Goal: Task Accomplishment & Management: Complete application form

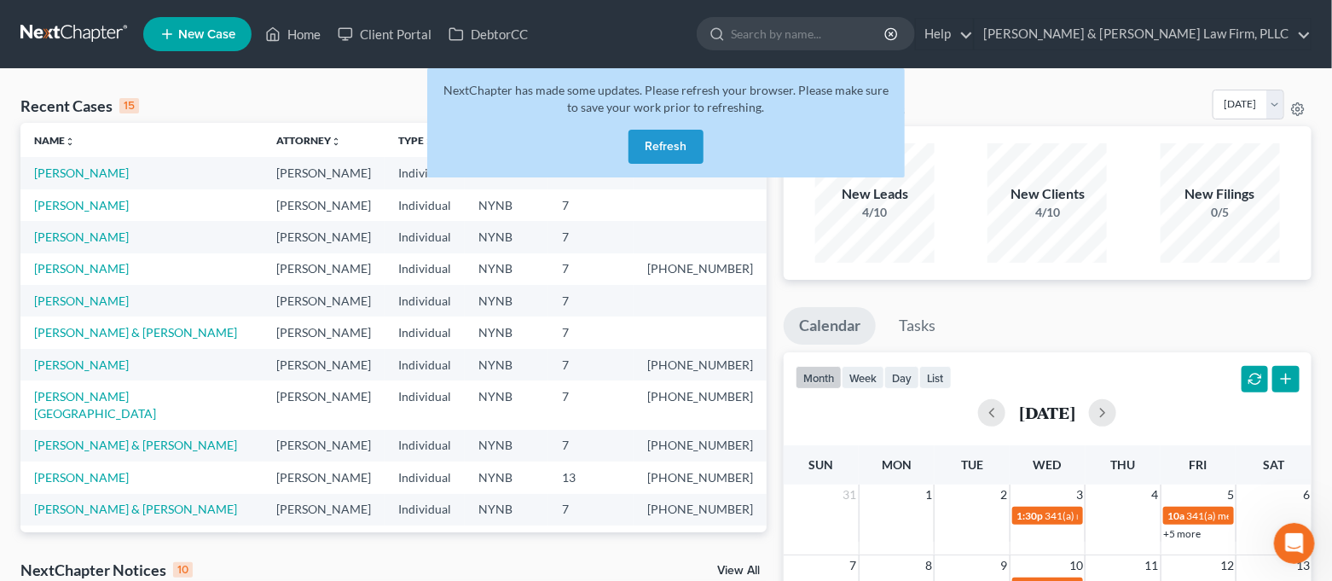
scroll to position [632, 0]
click at [668, 148] on button "Refresh" at bounding box center [666, 147] width 75 height 34
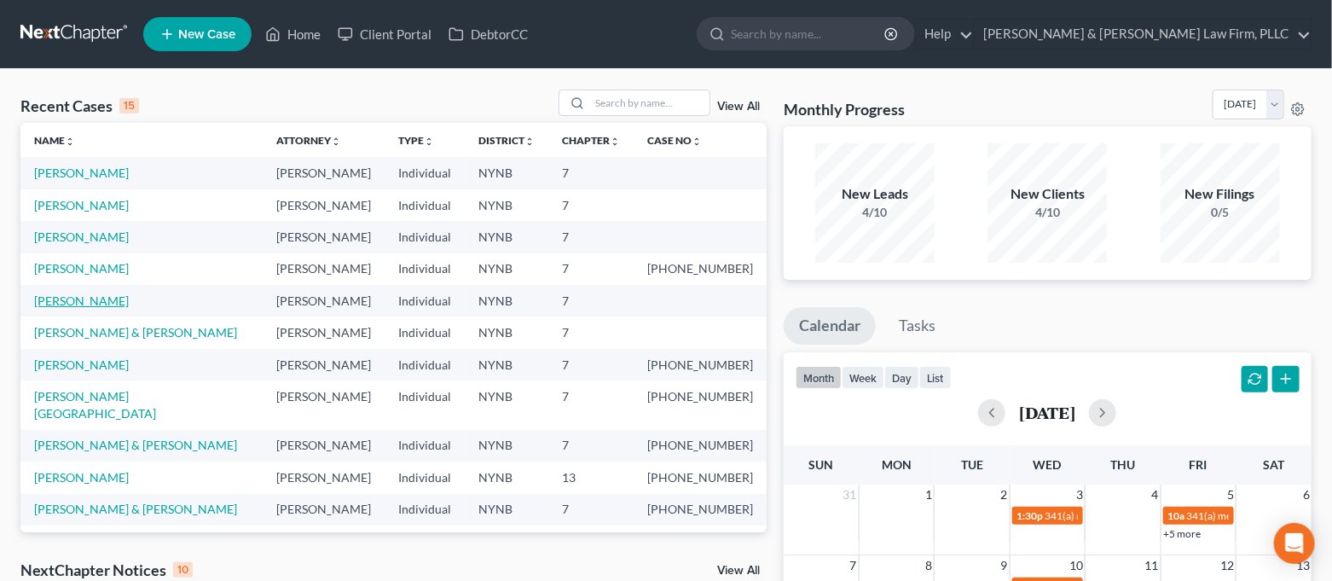
click at [64, 296] on link "[PERSON_NAME]" at bounding box center [81, 300] width 95 height 15
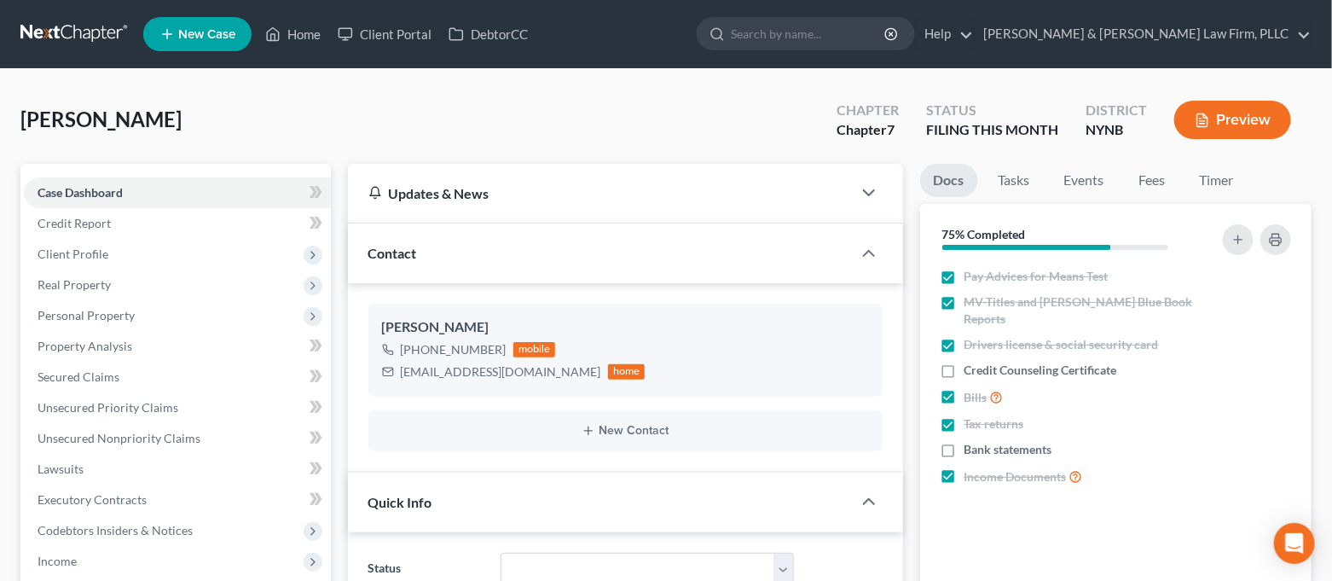
scroll to position [8699, 0]
click at [130, 440] on span "Unsecured Nonpriority Claims" at bounding box center [119, 438] width 163 height 15
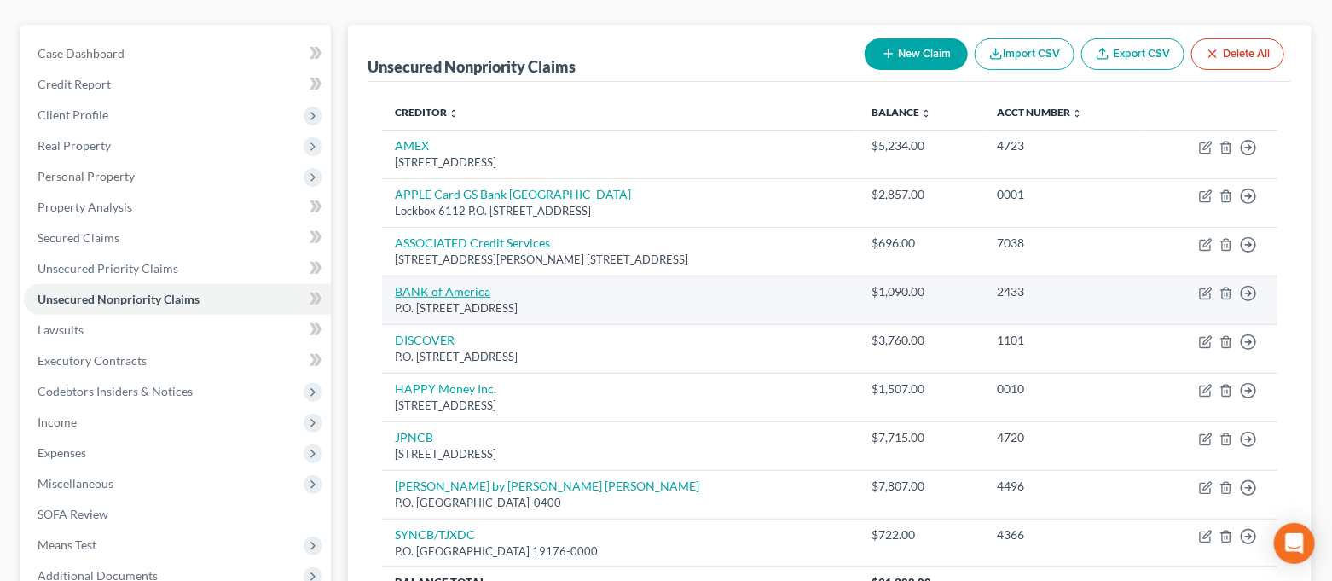
scroll to position [310, 0]
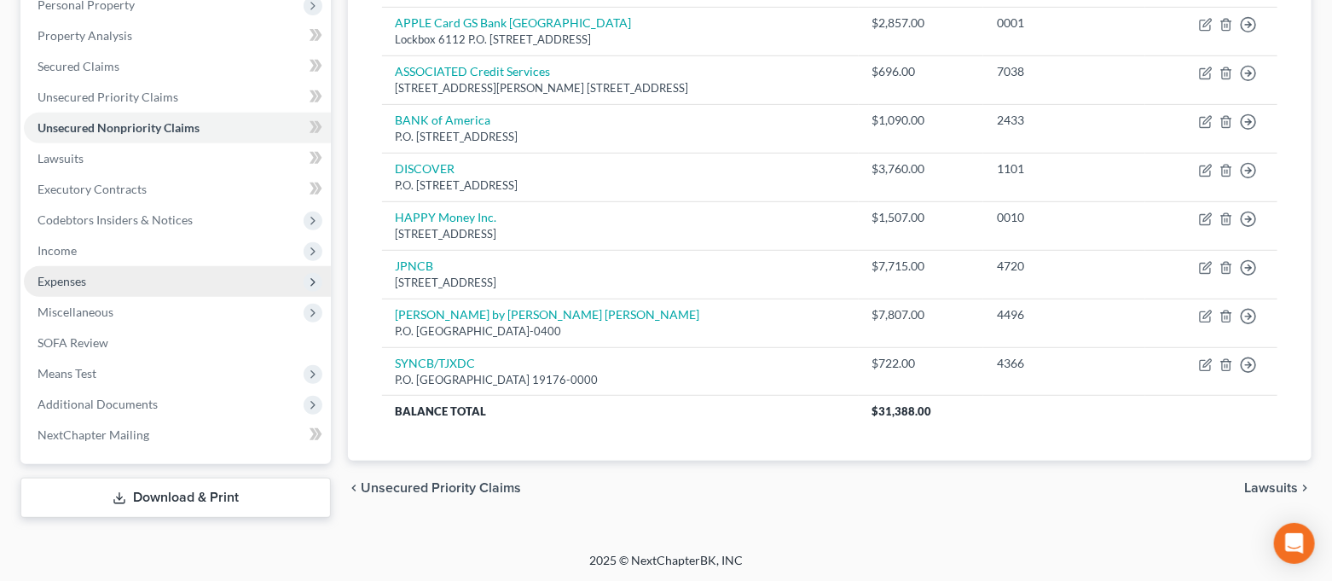
click at [100, 289] on span "Expenses" at bounding box center [177, 281] width 307 height 31
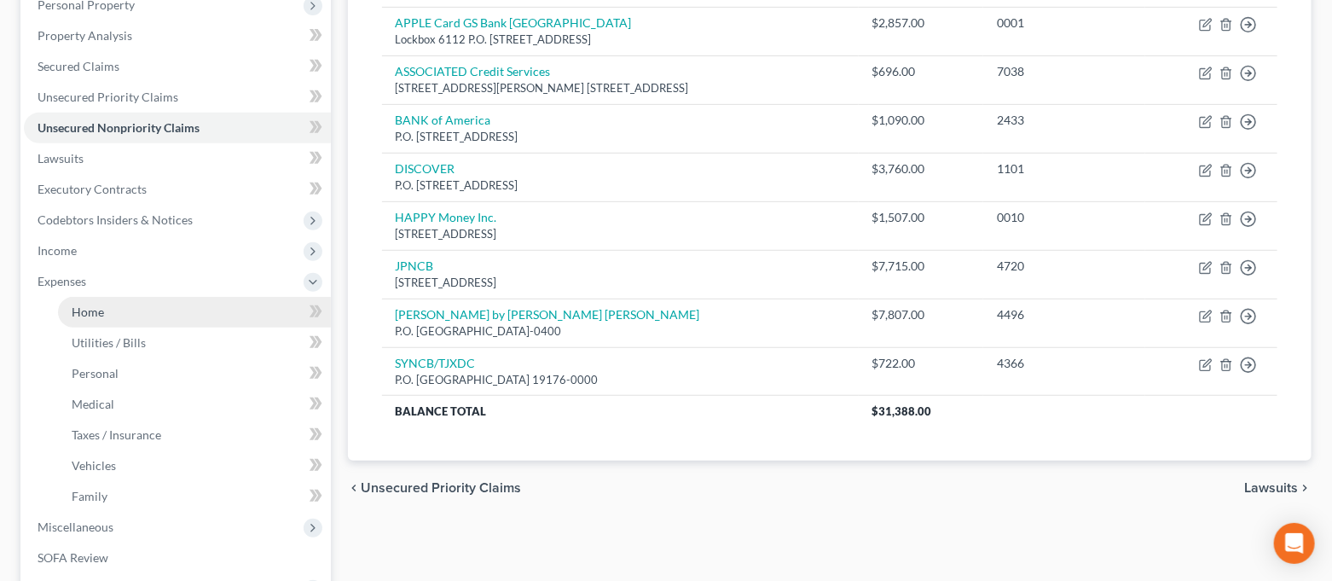
click at [103, 304] on link "Home" at bounding box center [194, 312] width 273 height 31
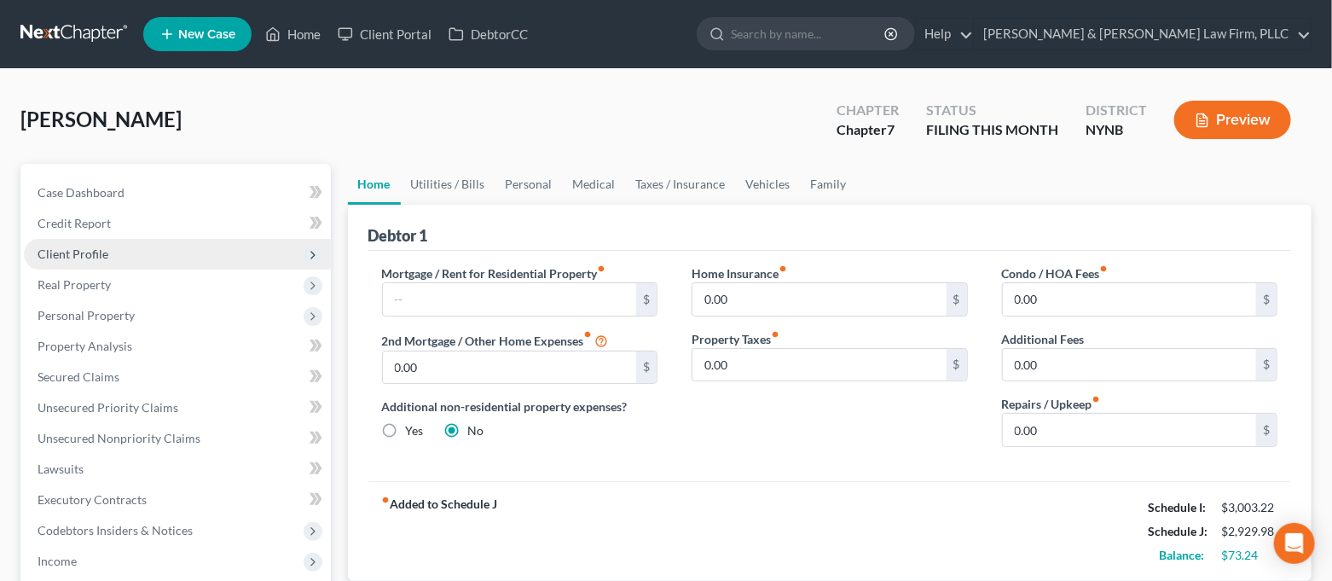
click at [142, 248] on span "Client Profile" at bounding box center [177, 254] width 307 height 31
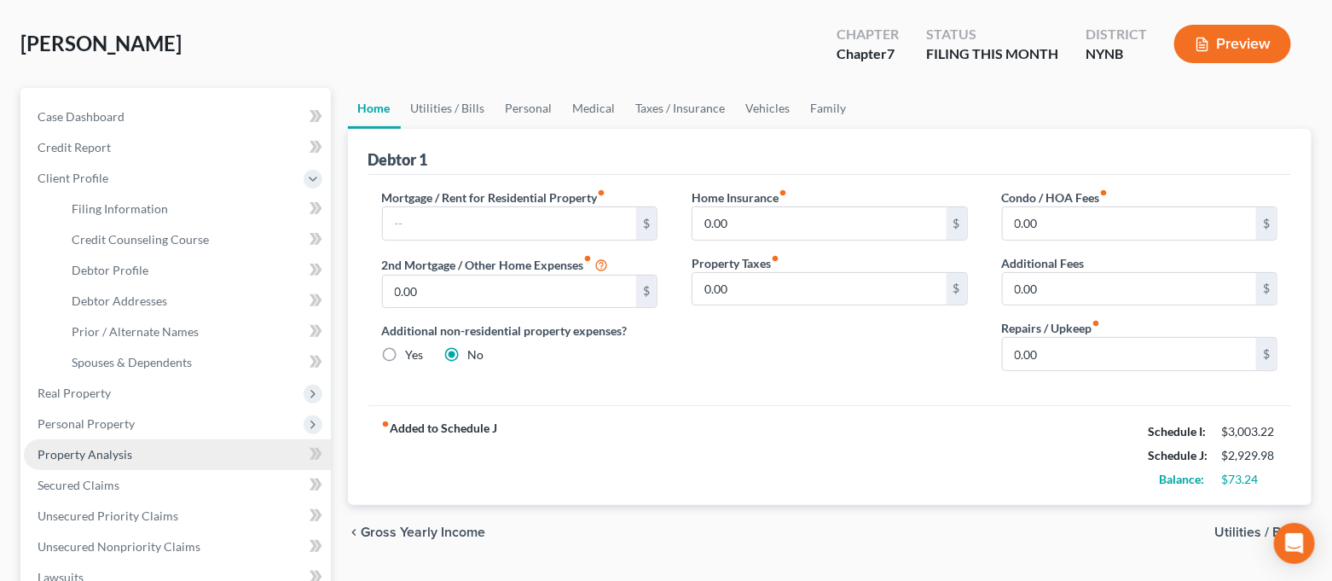
scroll to position [113, 0]
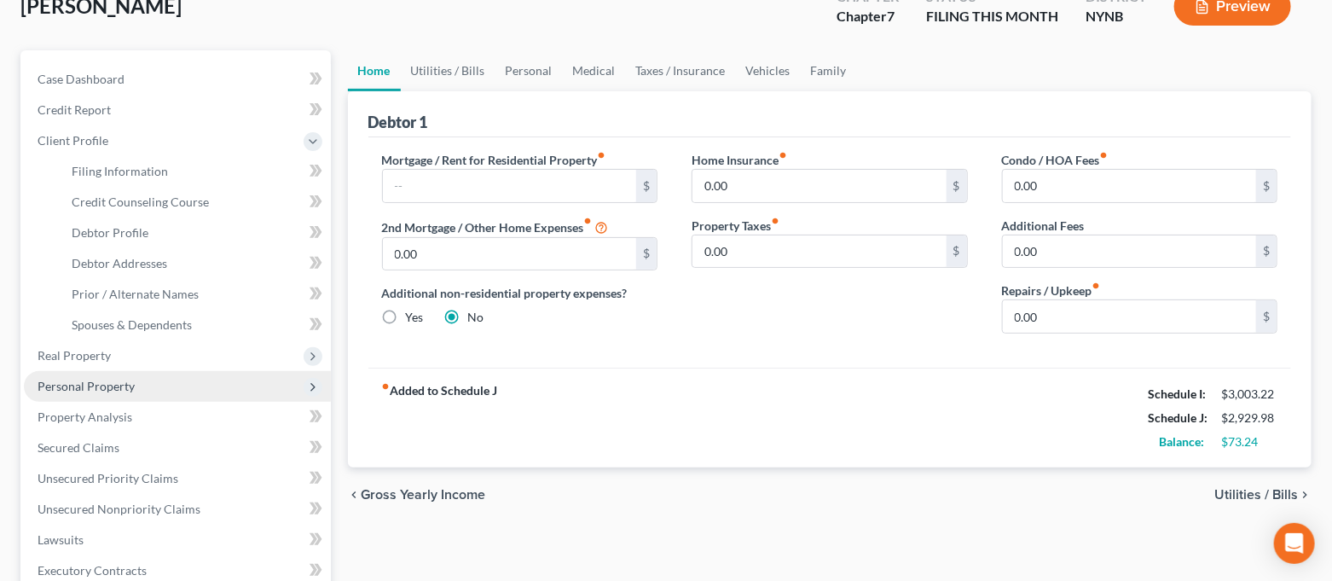
click at [125, 380] on span "Personal Property" at bounding box center [86, 386] width 97 height 15
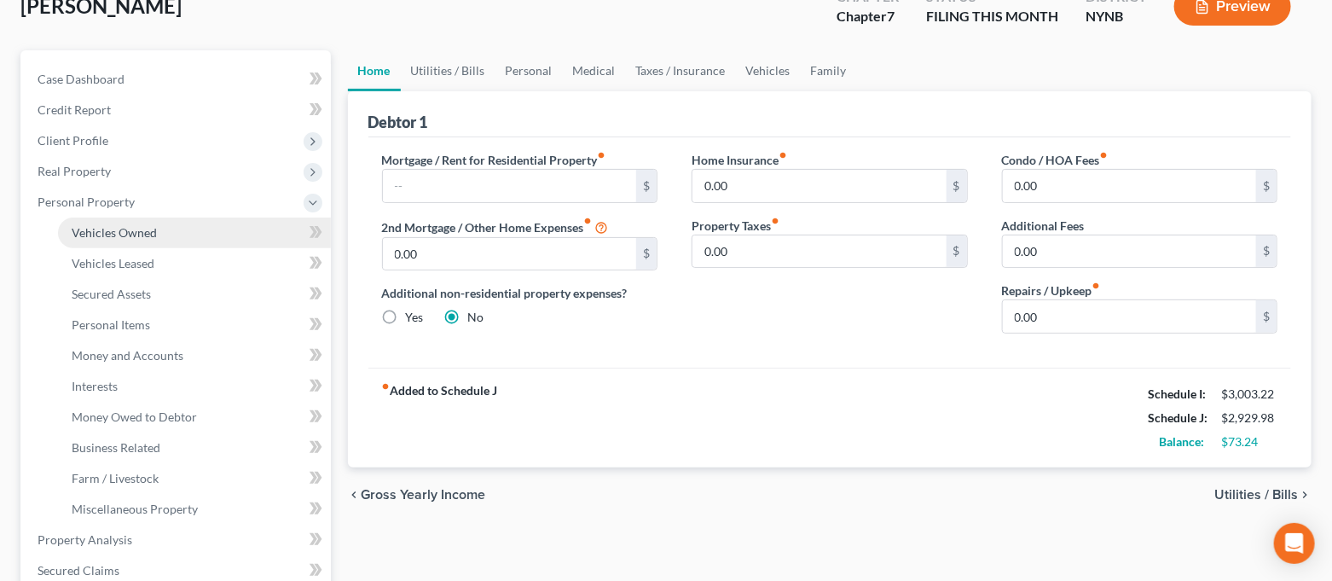
click at [136, 238] on span "Vehicles Owned" at bounding box center [114, 232] width 85 height 15
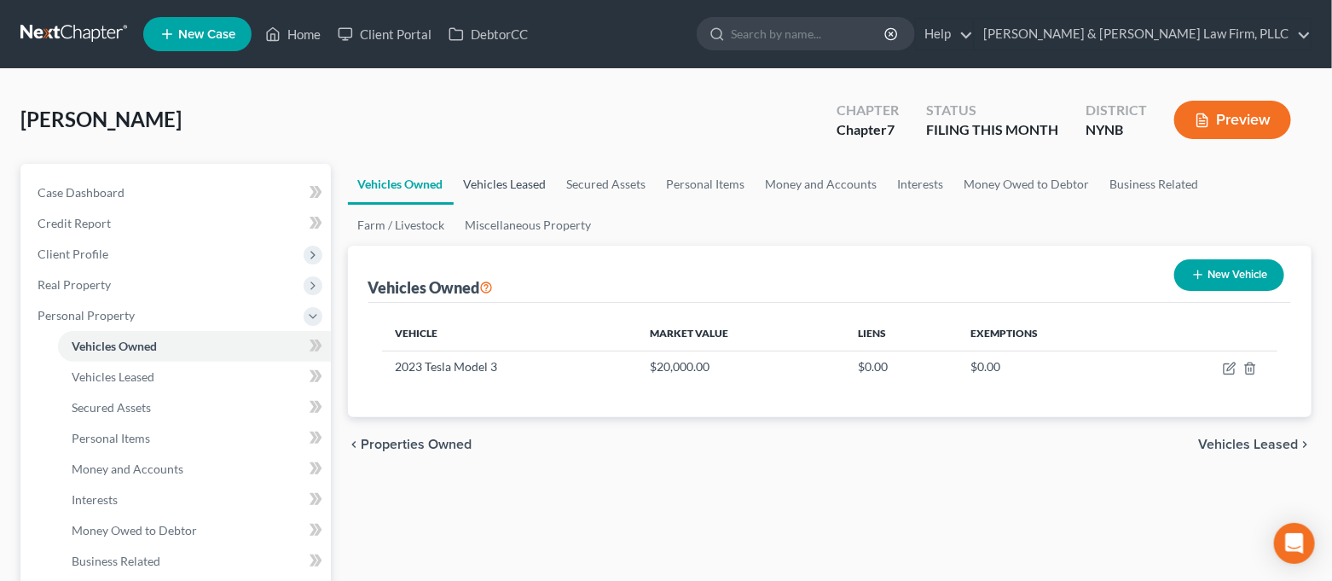
click at [510, 181] on link "Vehicles Leased" at bounding box center [505, 184] width 103 height 41
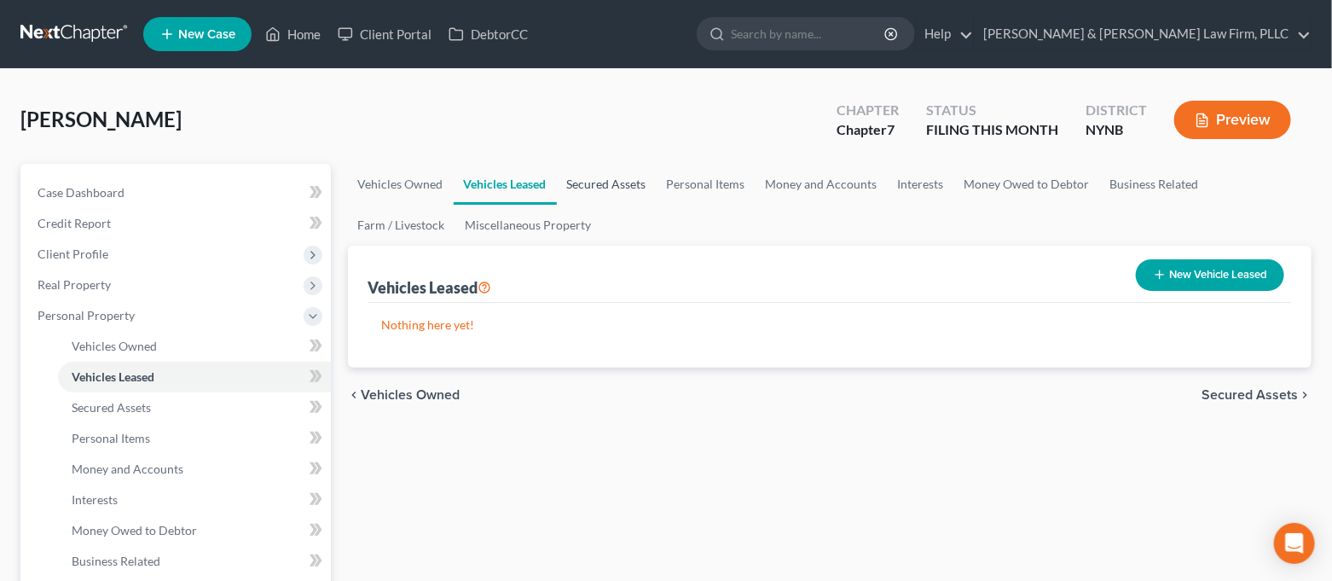
click at [612, 183] on link "Secured Assets" at bounding box center [607, 184] width 100 height 41
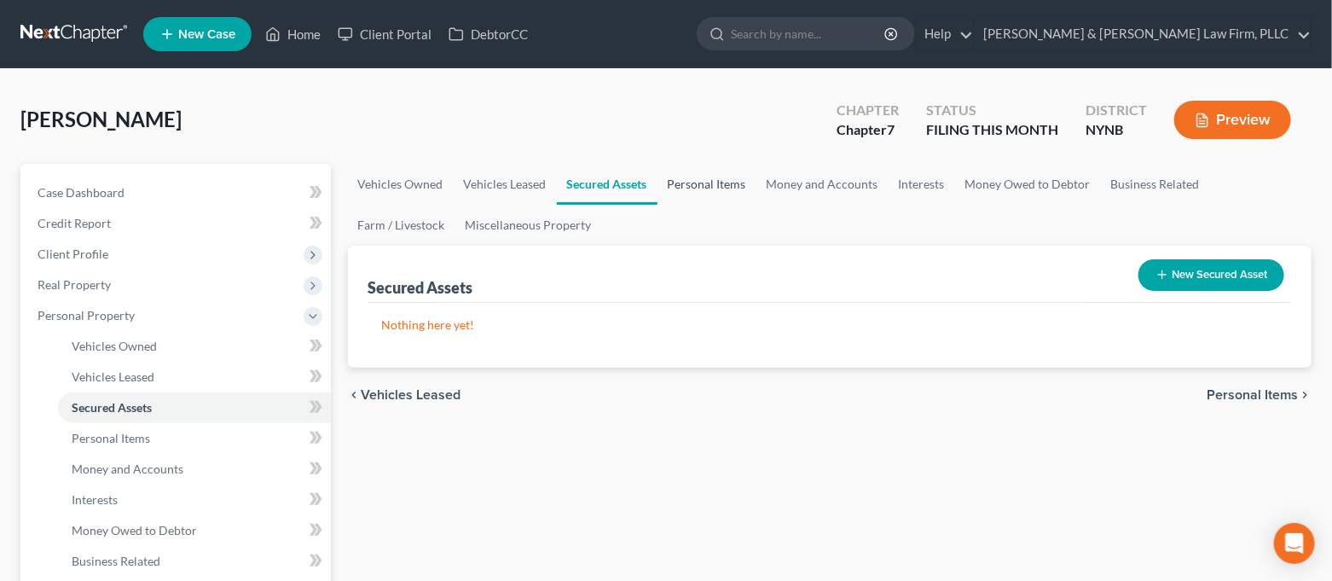
click at [705, 189] on link "Personal Items" at bounding box center [707, 184] width 99 height 41
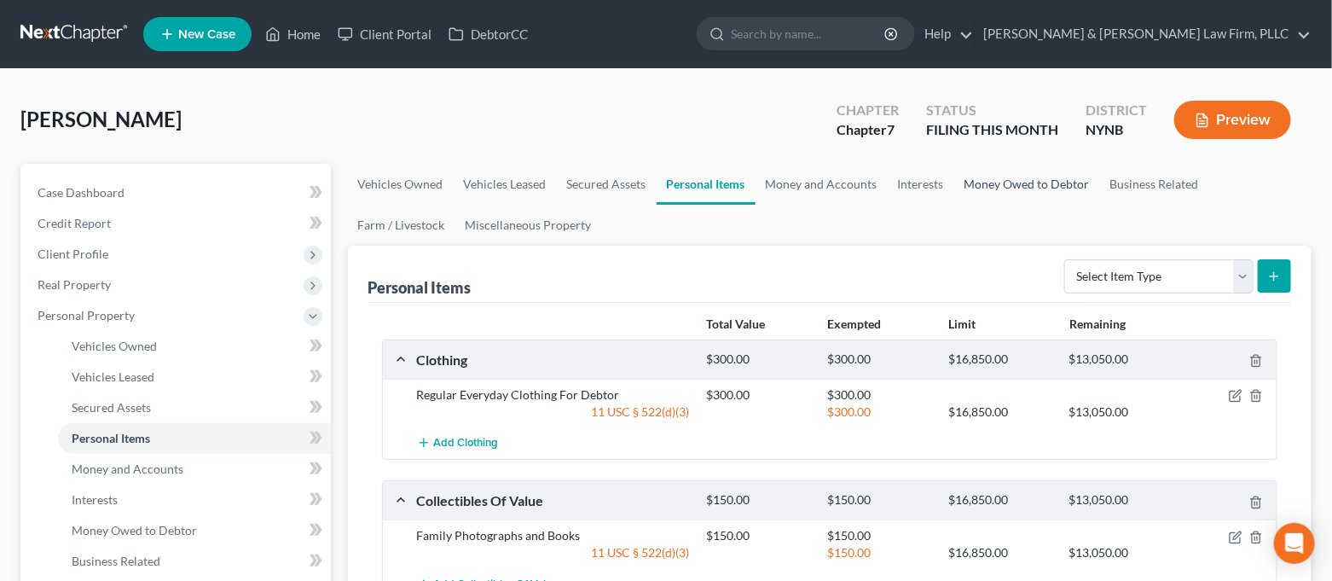
click at [1024, 180] on link "Money Owed to Debtor" at bounding box center [1027, 184] width 146 height 41
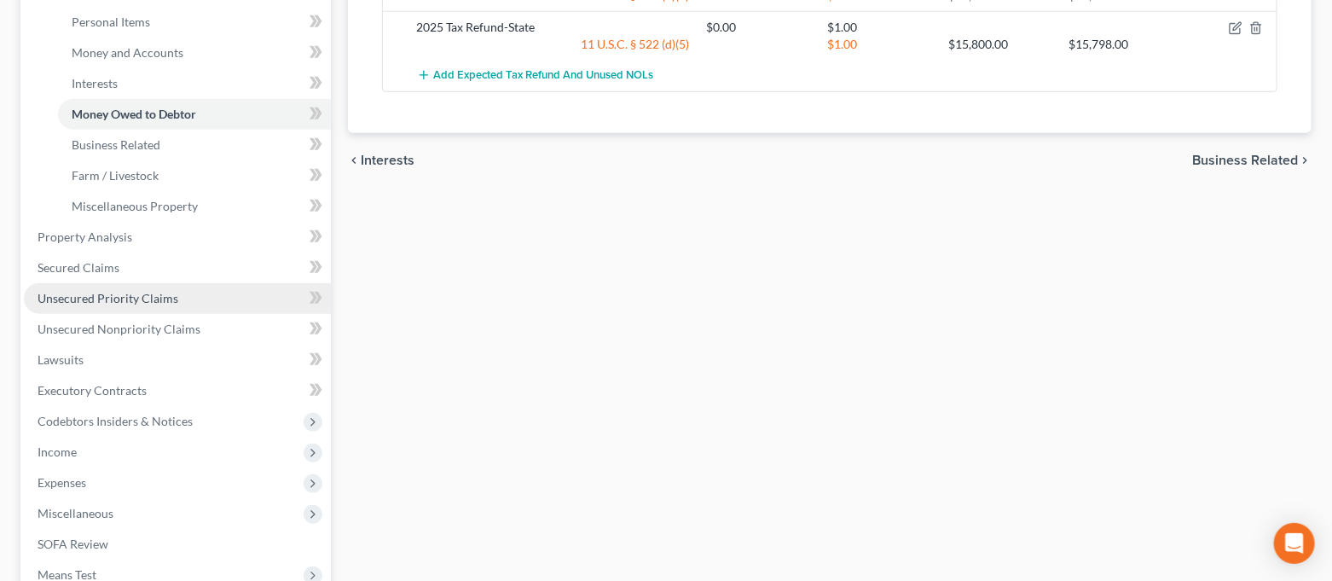
scroll to position [455, 0]
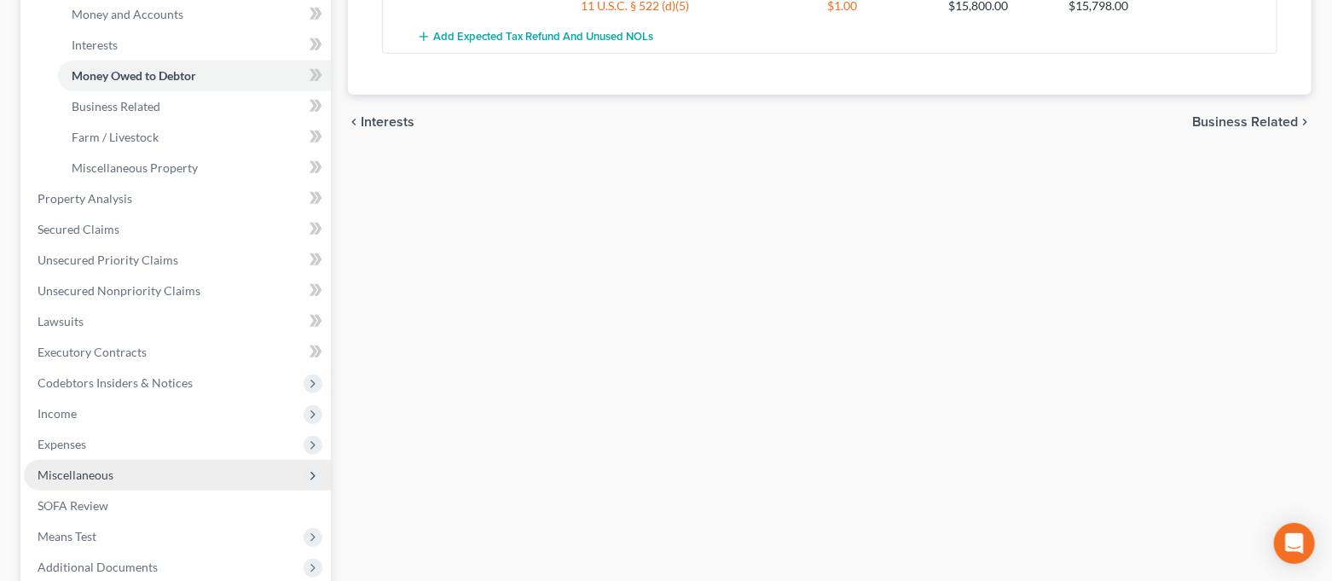
click at [118, 469] on span "Miscellaneous" at bounding box center [177, 475] width 307 height 31
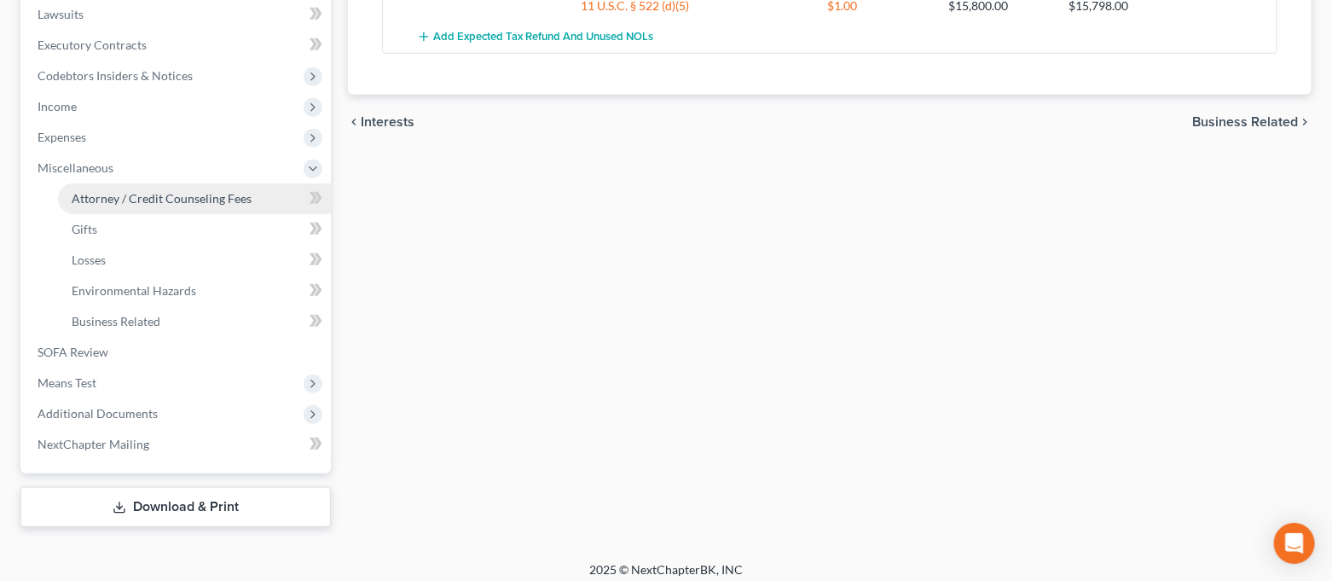
click at [175, 206] on link "Attorney / Credit Counseling Fees" at bounding box center [194, 198] width 273 height 31
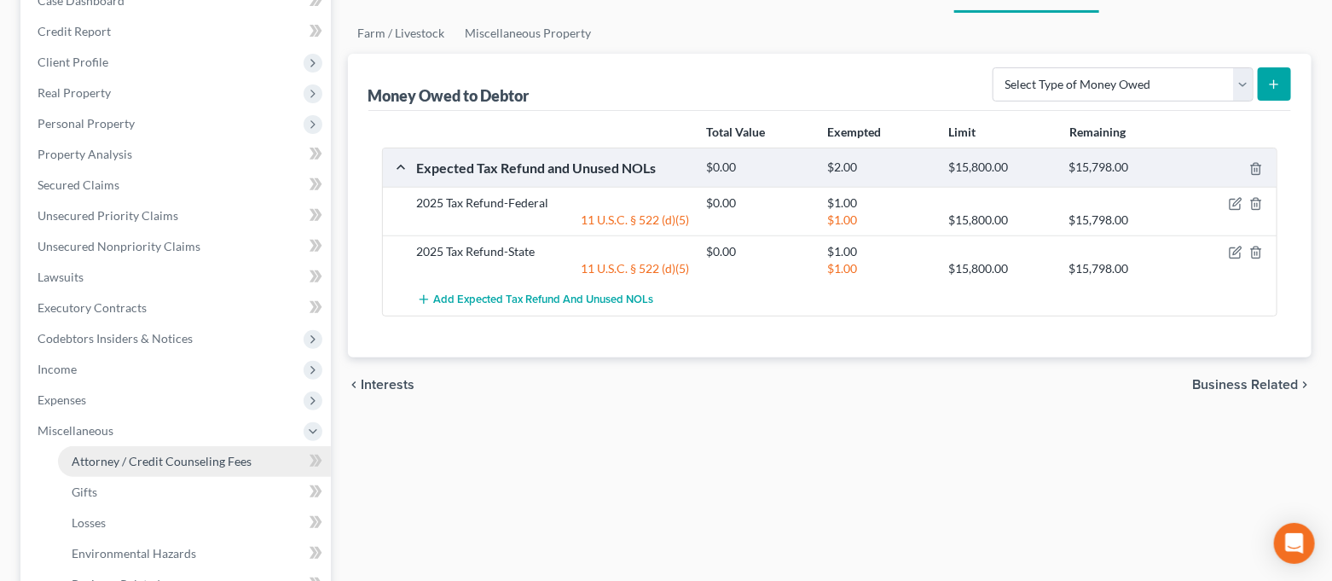
select select "0"
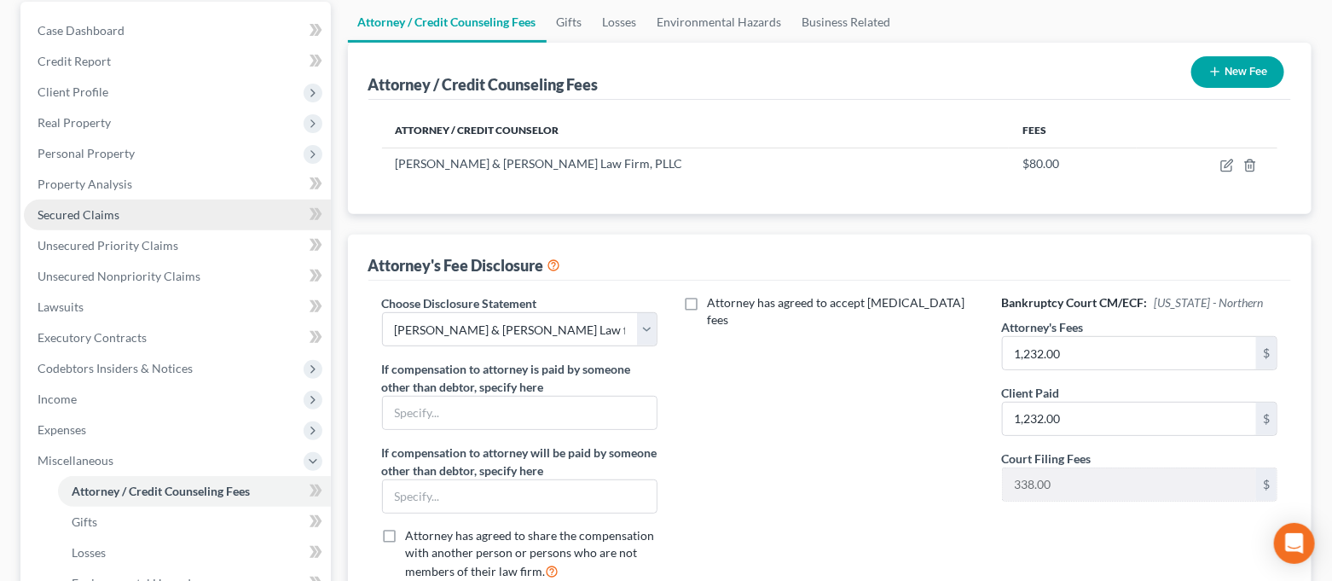
scroll to position [340, 0]
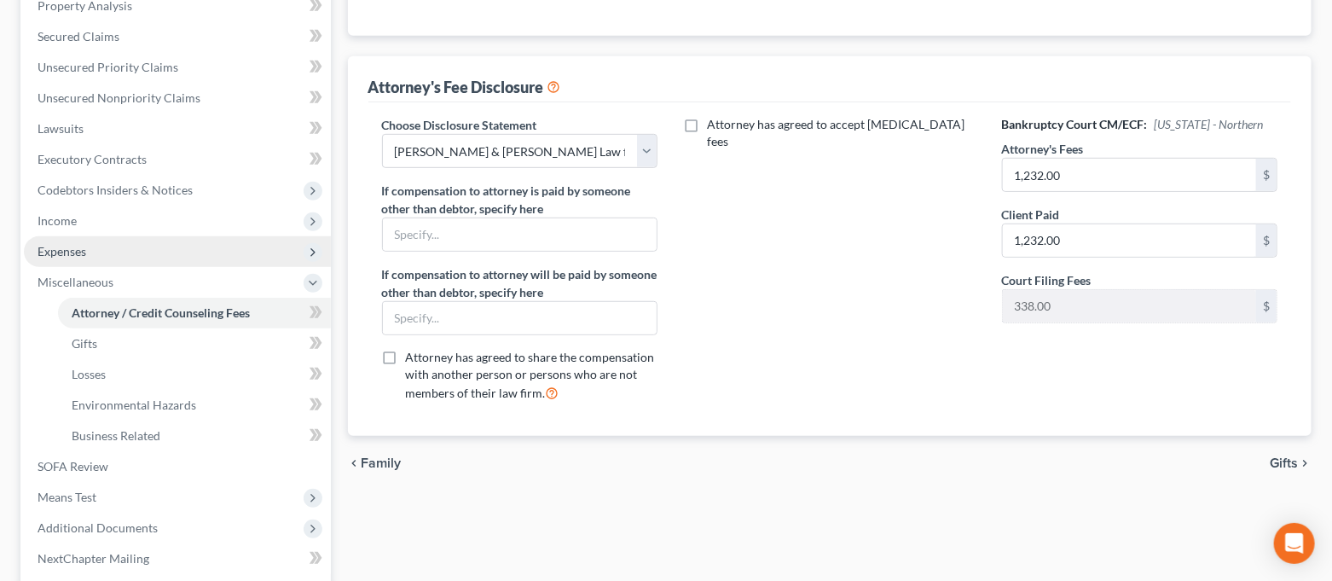
click at [119, 255] on span "Expenses" at bounding box center [177, 251] width 307 height 31
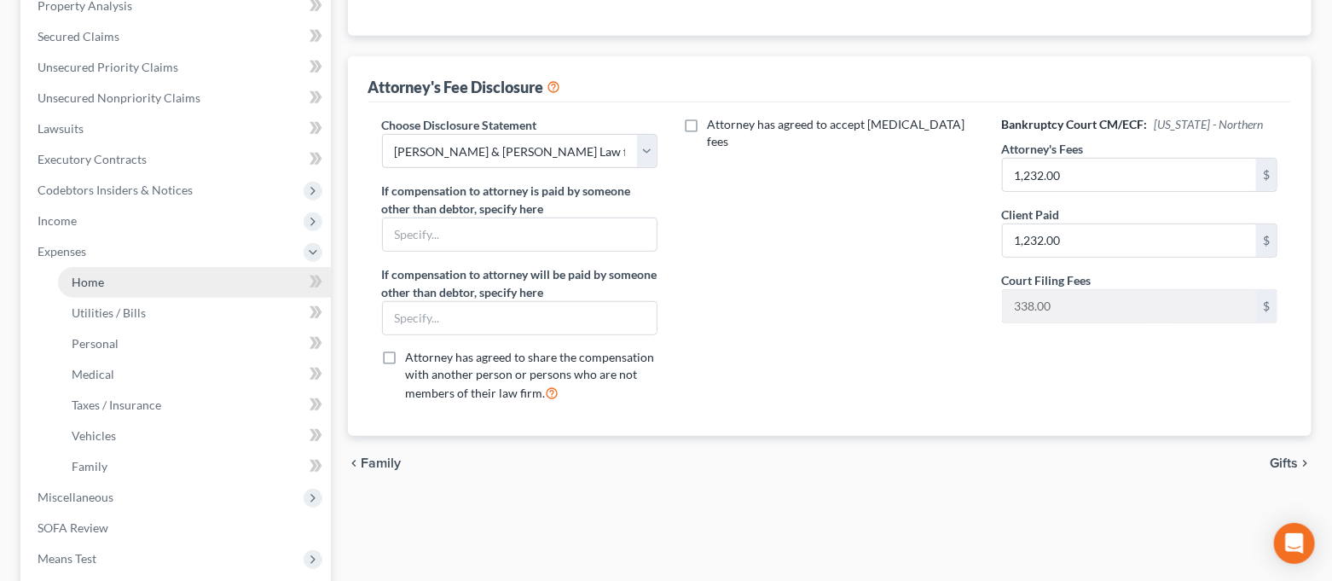
click at [116, 270] on link "Home" at bounding box center [194, 282] width 273 height 31
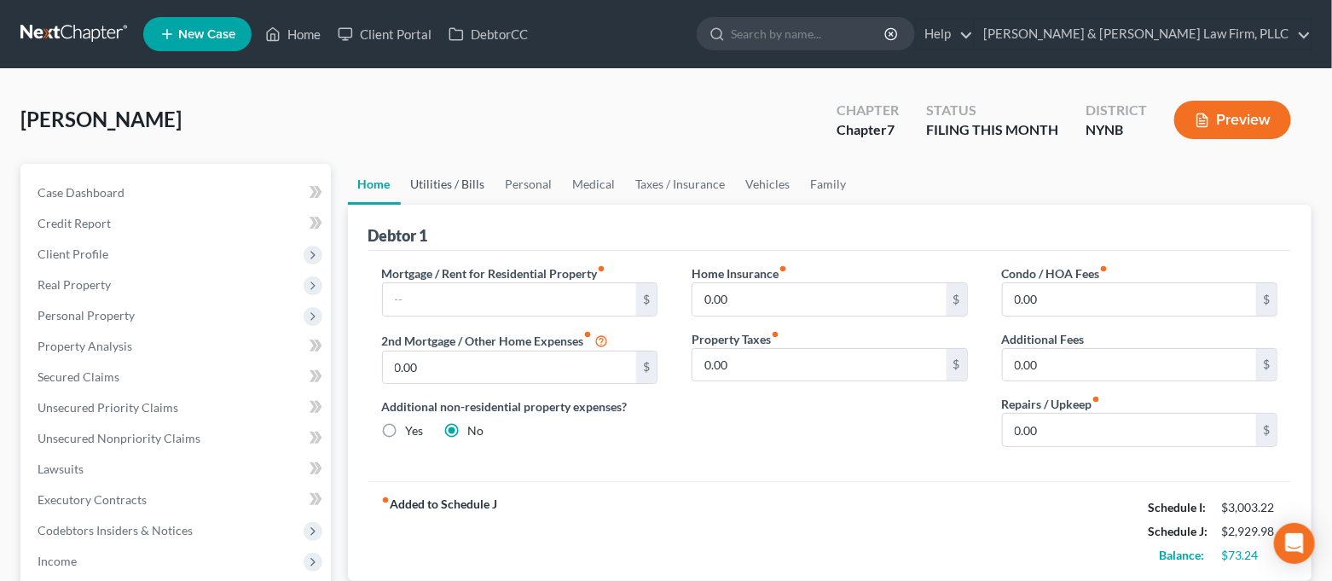
click at [446, 176] on link "Utilities / Bills" at bounding box center [448, 184] width 95 height 41
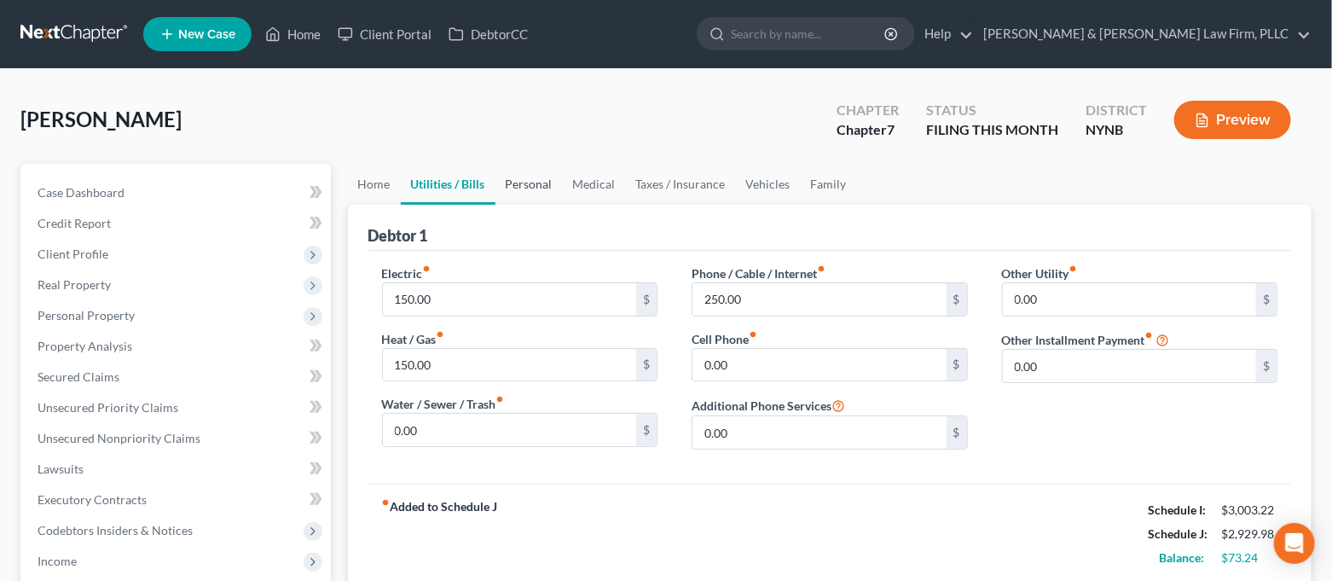
click at [530, 185] on link "Personal" at bounding box center [529, 184] width 67 height 41
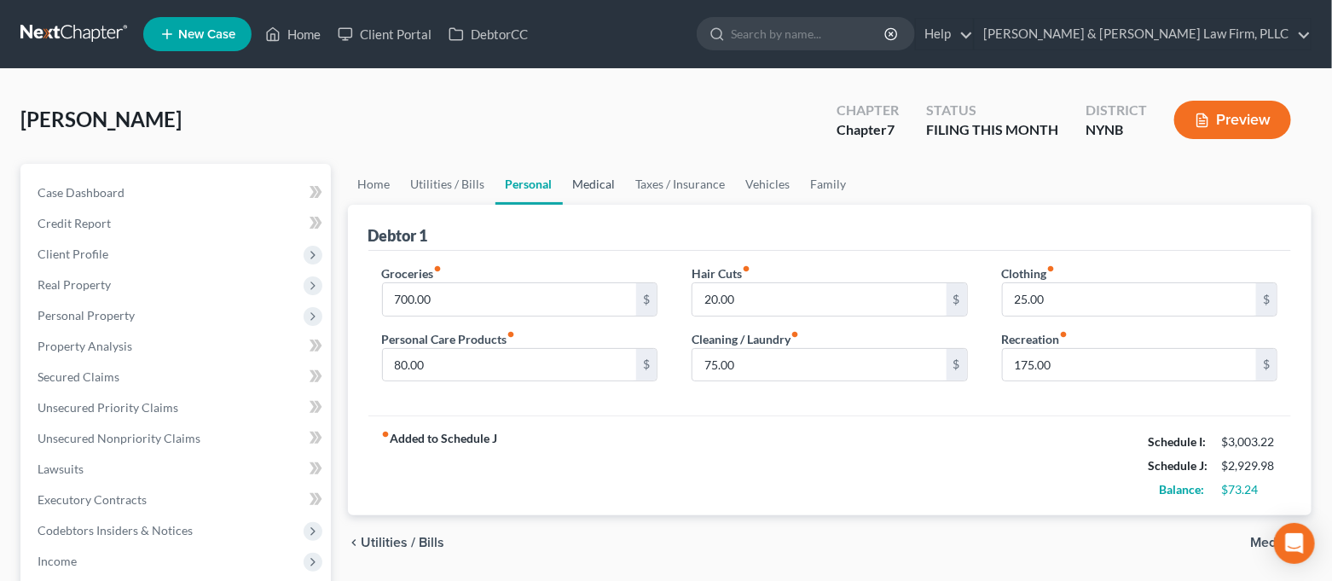
click at [604, 185] on link "Medical" at bounding box center [594, 184] width 63 height 41
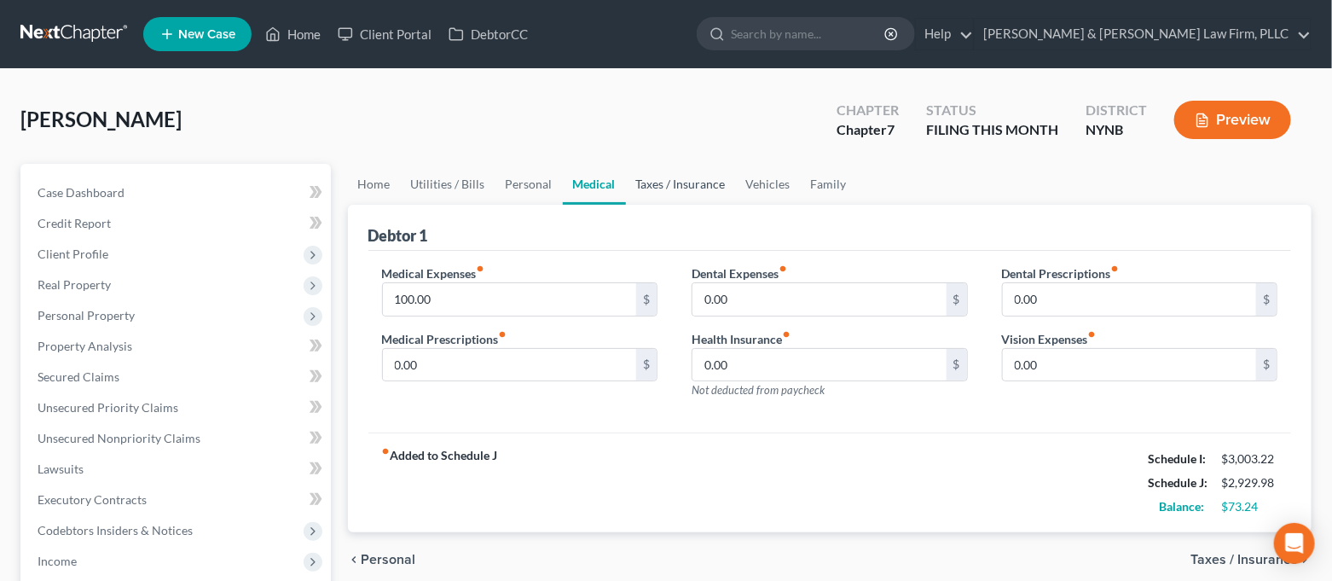
click at [653, 177] on link "Taxes / Insurance" at bounding box center [681, 184] width 110 height 41
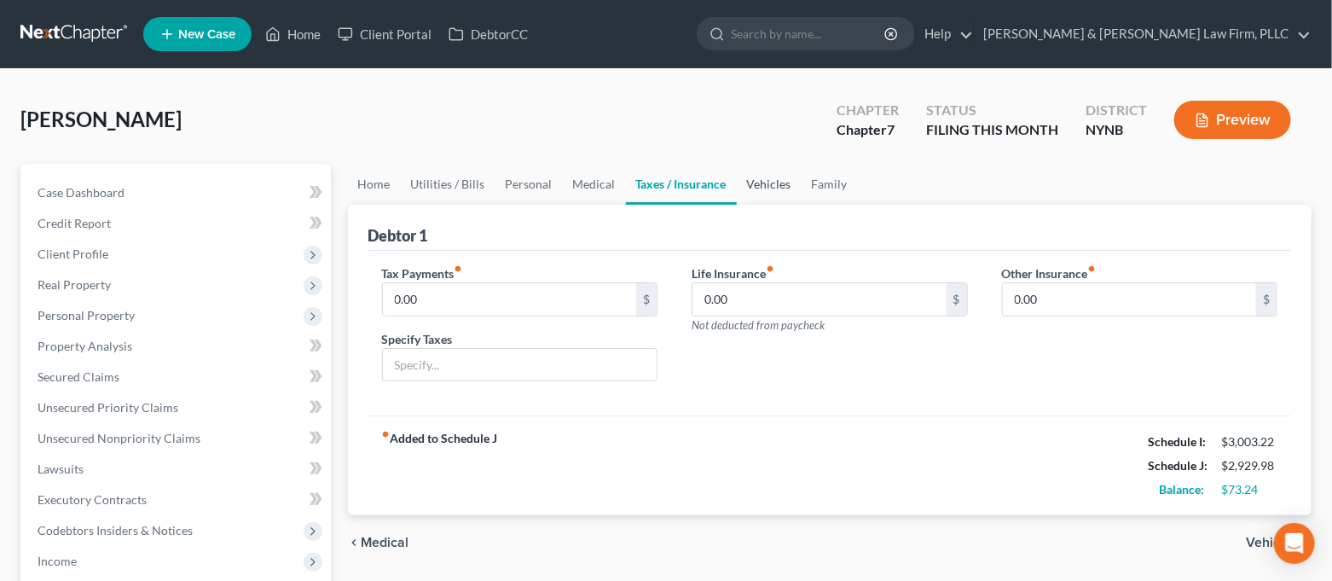
click at [767, 186] on link "Vehicles" at bounding box center [769, 184] width 65 height 41
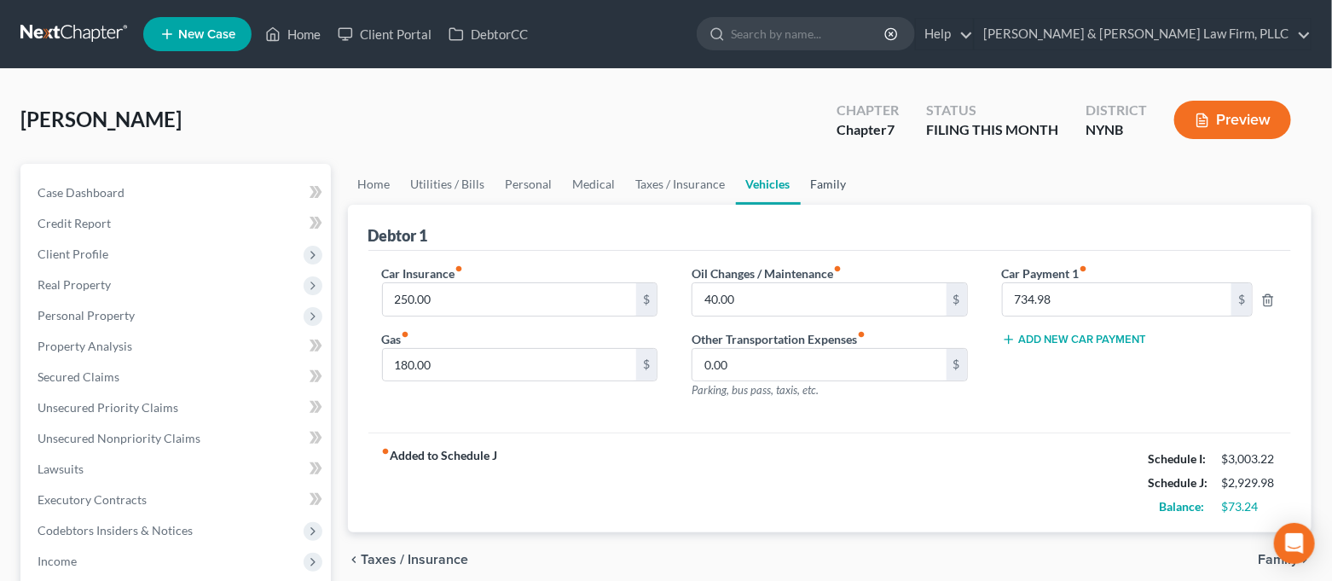
click at [824, 186] on link "Family" at bounding box center [829, 184] width 56 height 41
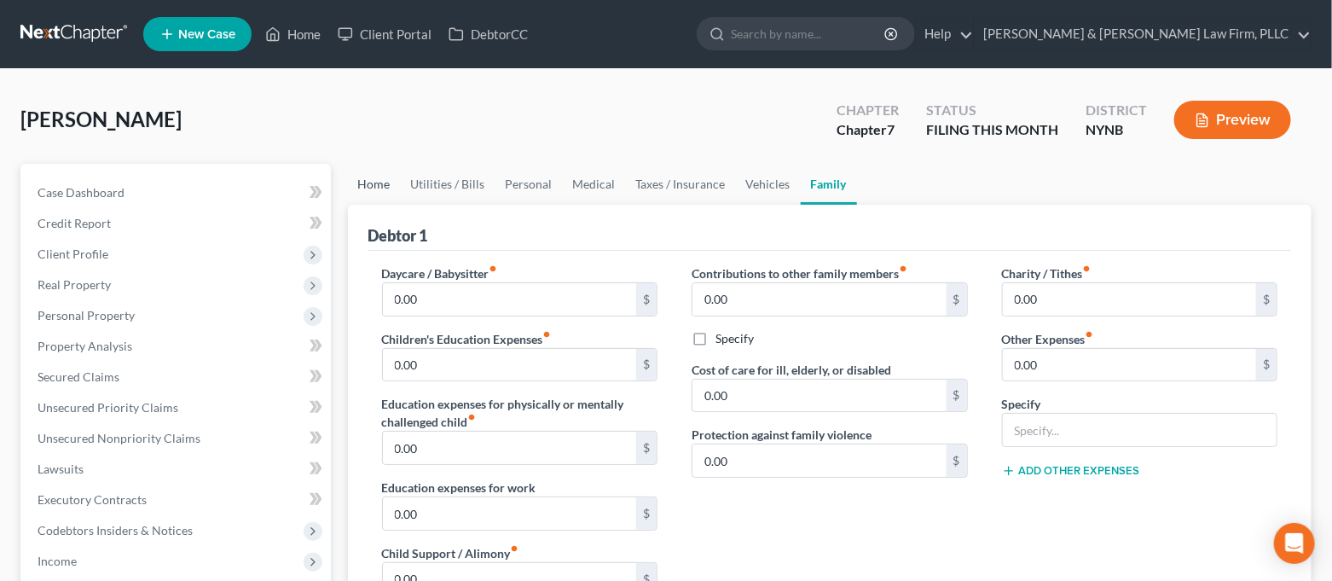
click at [386, 188] on link "Home" at bounding box center [374, 184] width 53 height 41
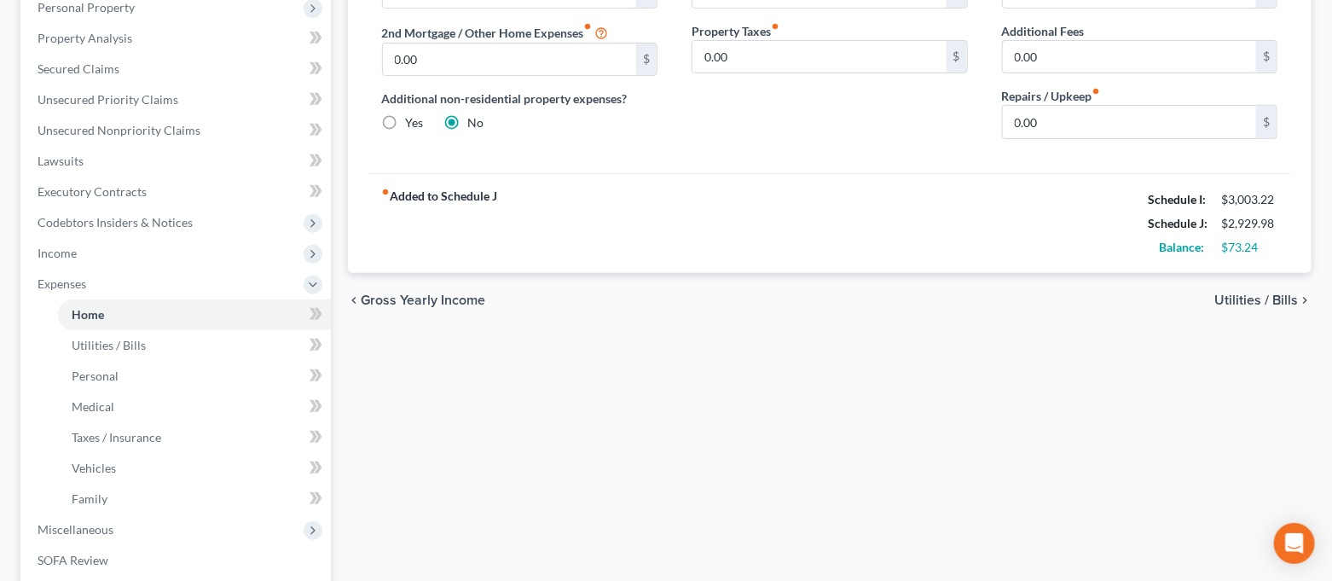
scroll to position [455, 0]
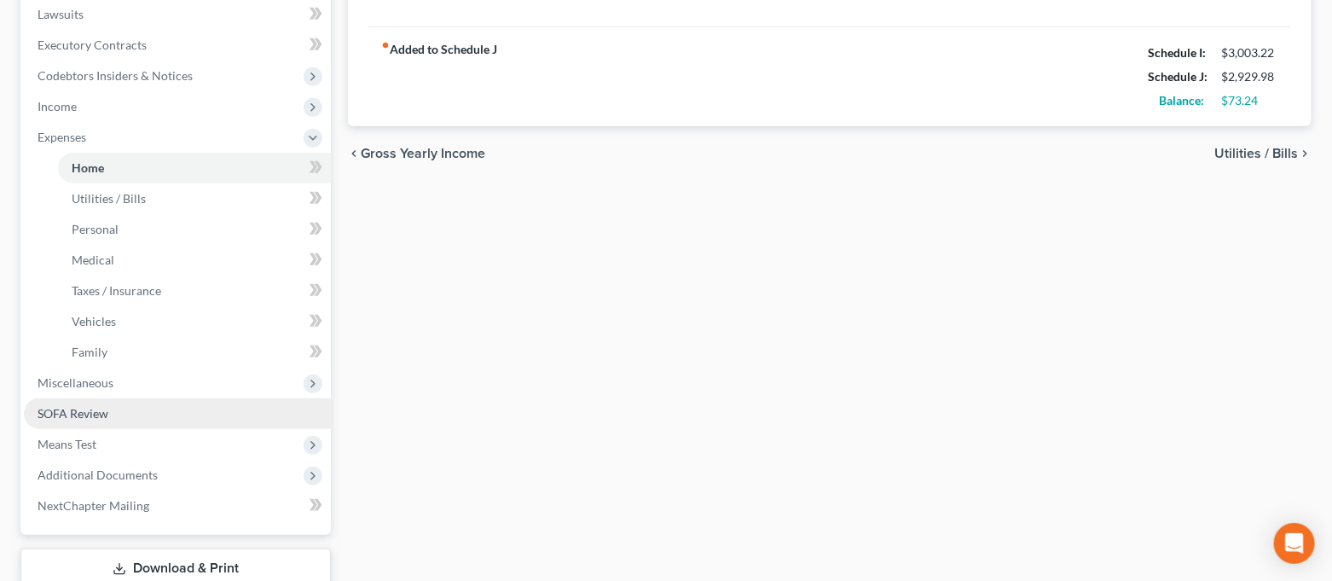
click at [167, 401] on link "SOFA Review" at bounding box center [177, 413] width 307 height 31
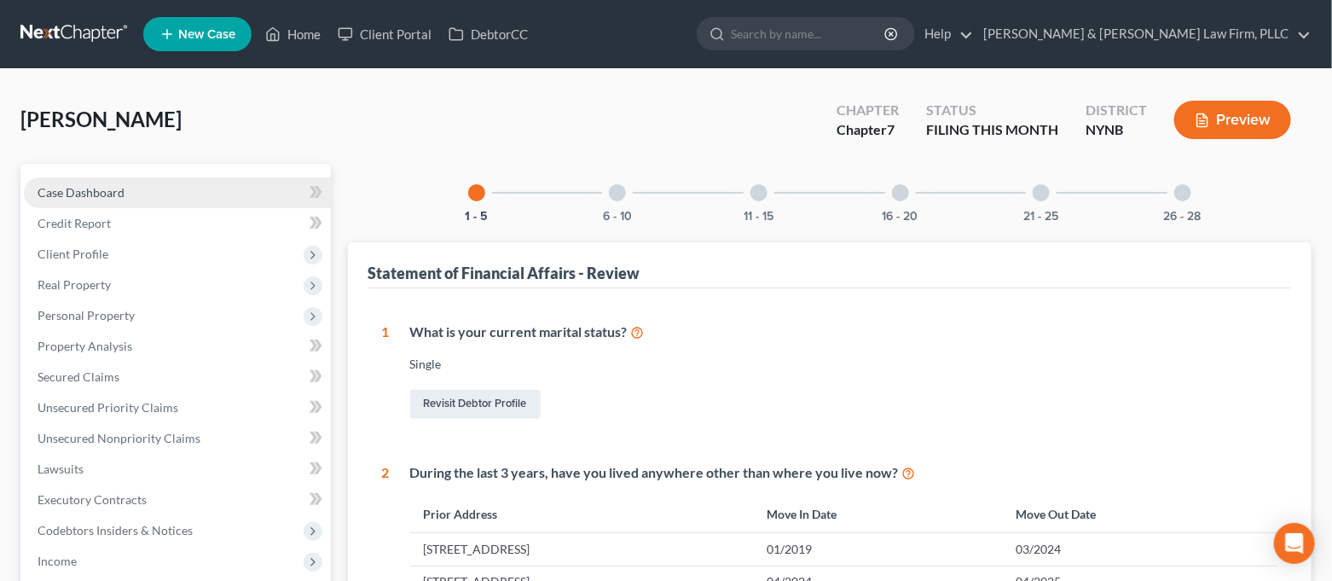
click at [140, 203] on link "Case Dashboard" at bounding box center [177, 192] width 307 height 31
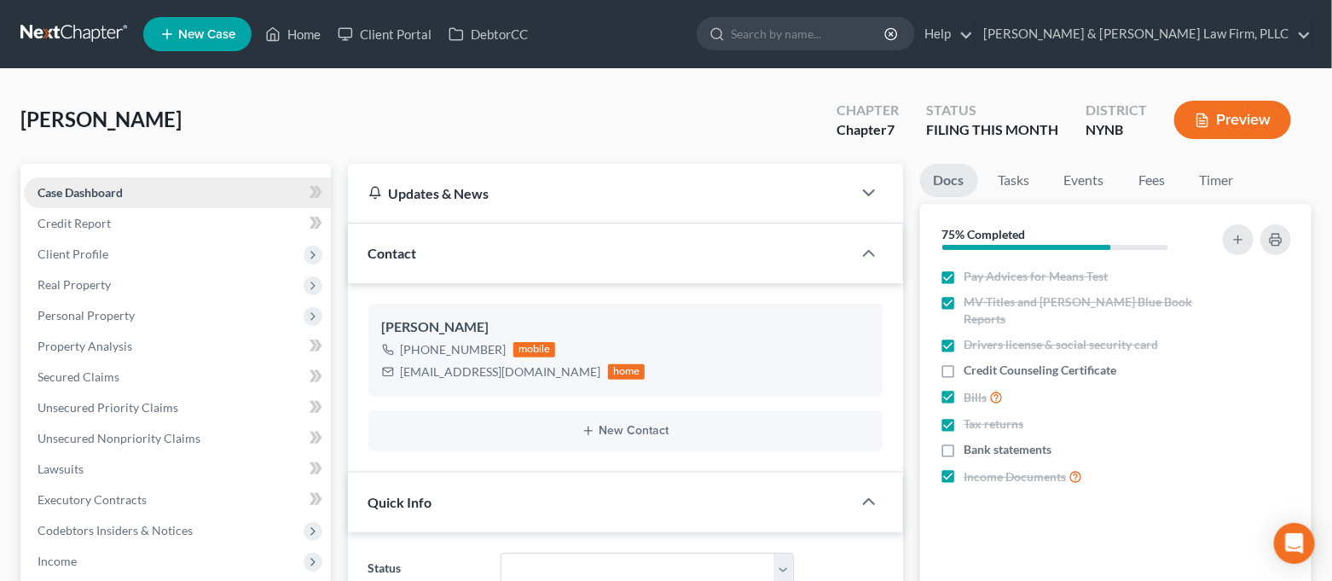
scroll to position [8699, 0]
click at [130, 249] on span "Client Profile" at bounding box center [177, 254] width 307 height 31
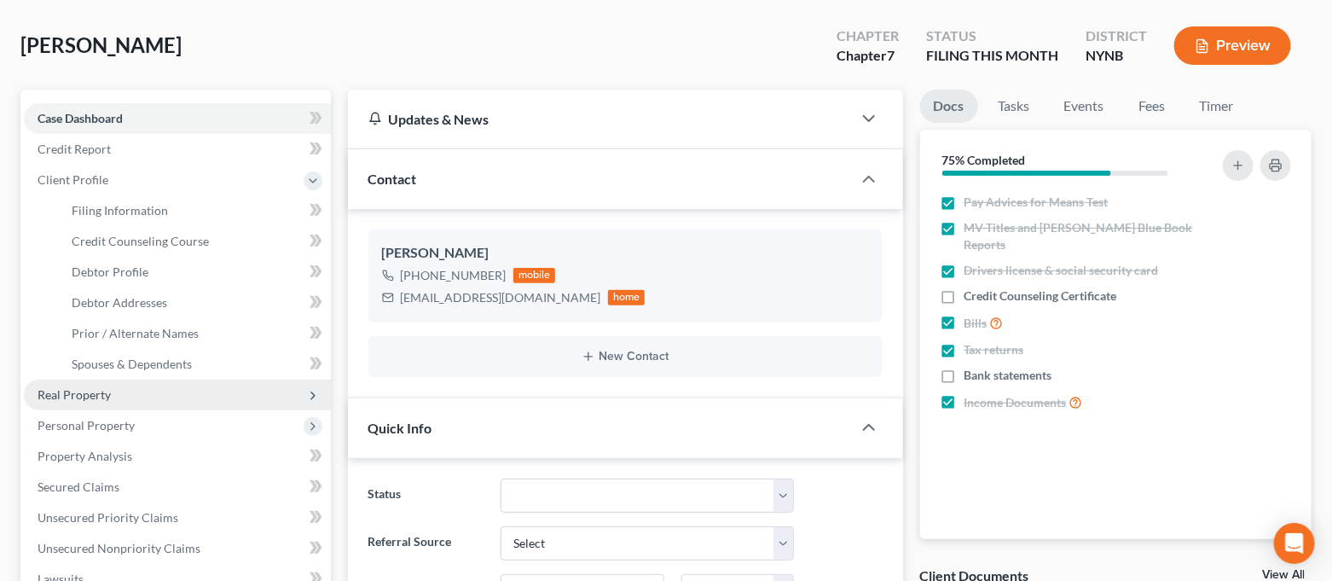
scroll to position [113, 0]
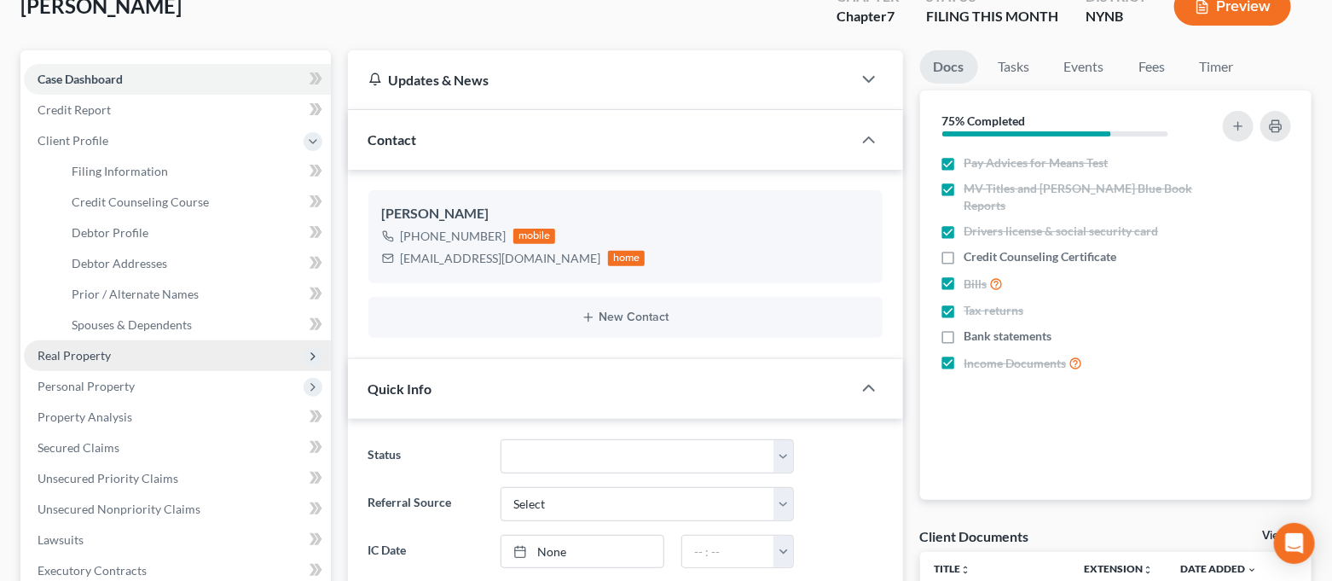
click at [142, 353] on span "Real Property" at bounding box center [177, 355] width 307 height 31
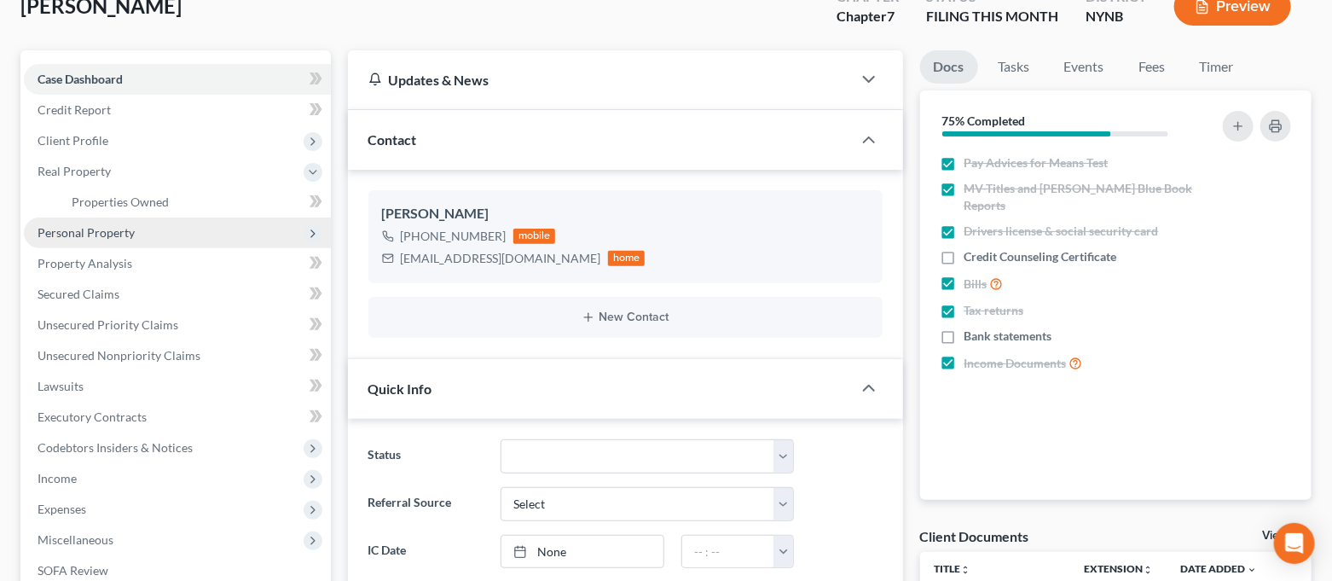
click at [138, 225] on span "Personal Property" at bounding box center [177, 233] width 307 height 31
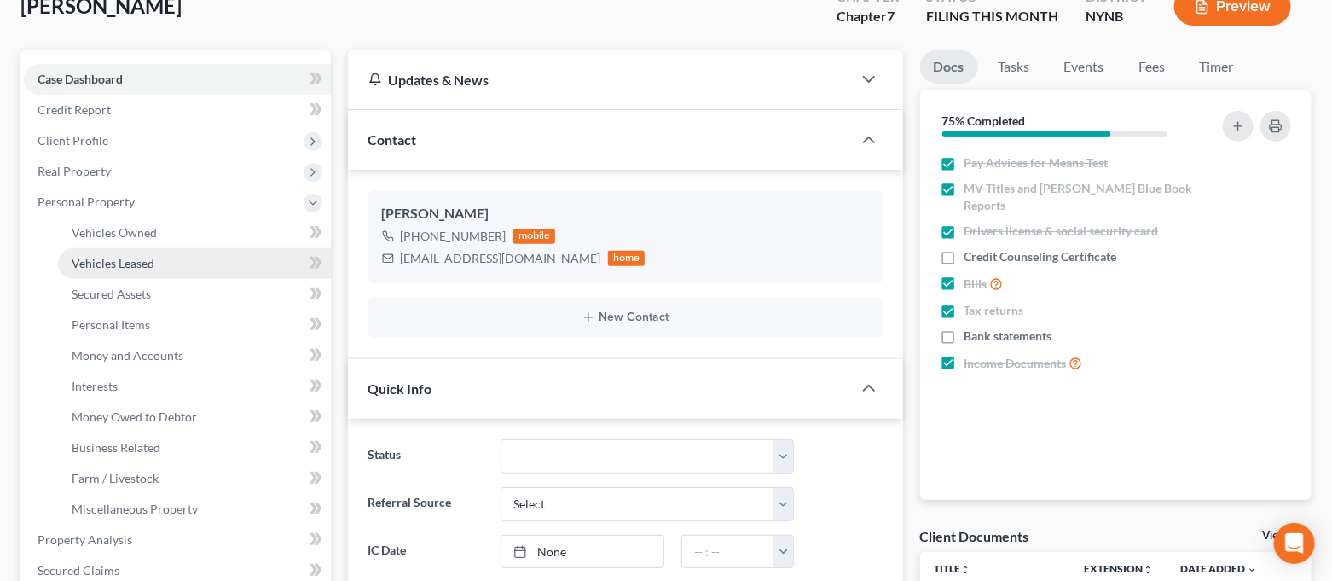
click at [142, 262] on span "Vehicles Leased" at bounding box center [113, 263] width 83 height 15
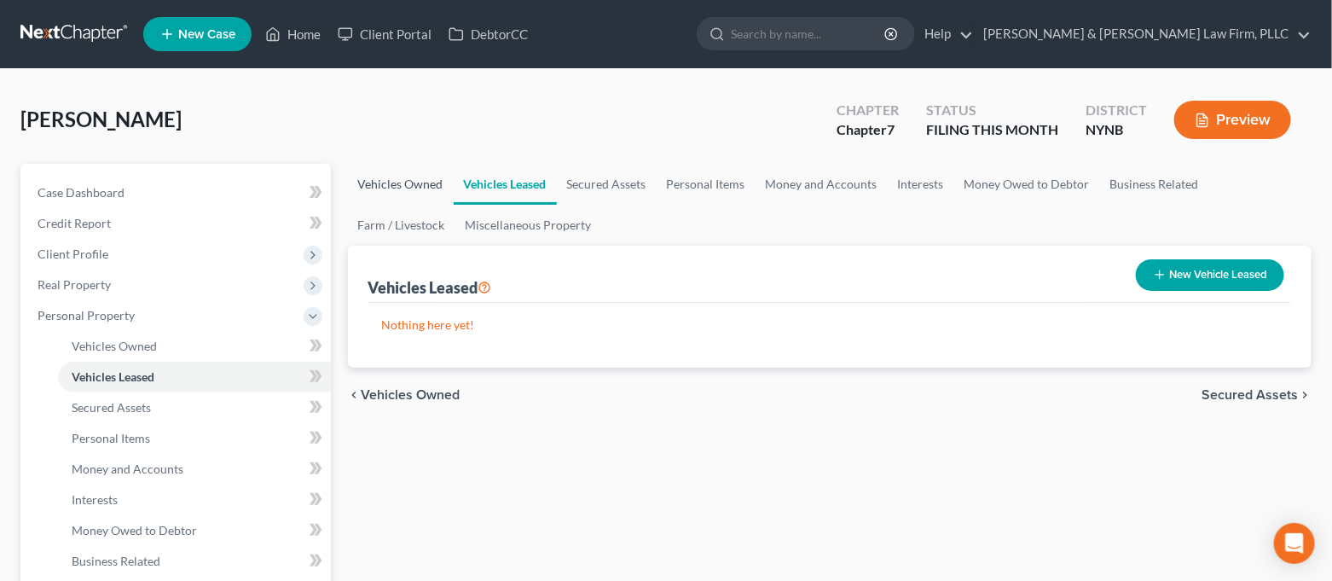
click at [379, 192] on link "Vehicles Owned" at bounding box center [401, 184] width 106 height 41
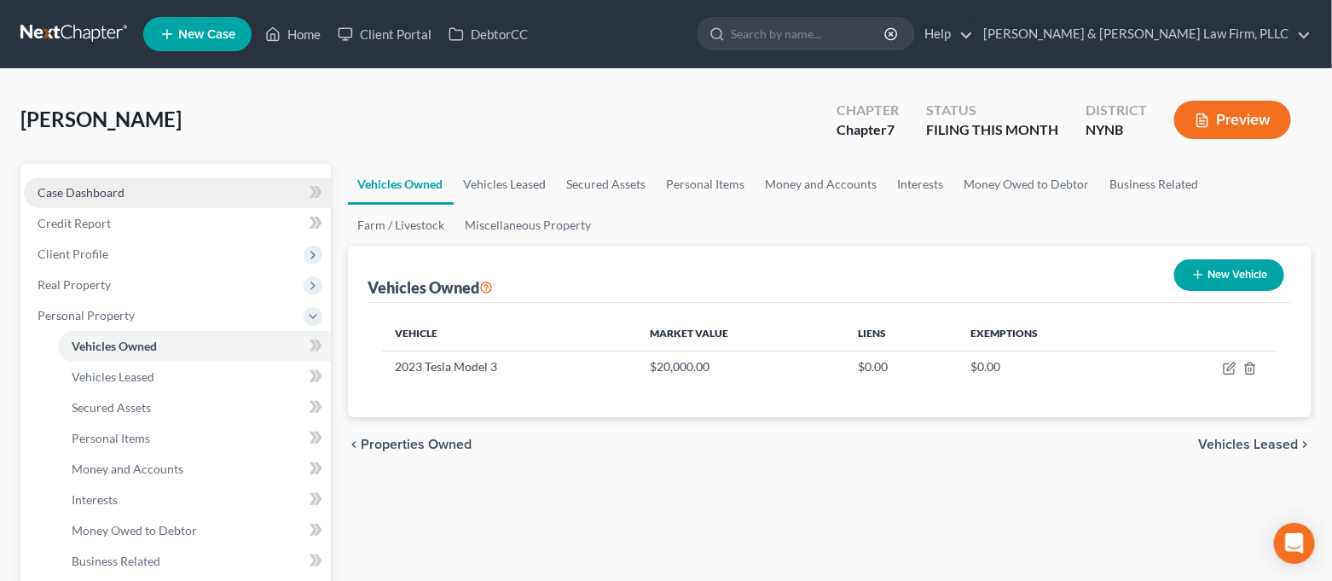
click at [198, 184] on link "Case Dashboard" at bounding box center [177, 192] width 307 height 31
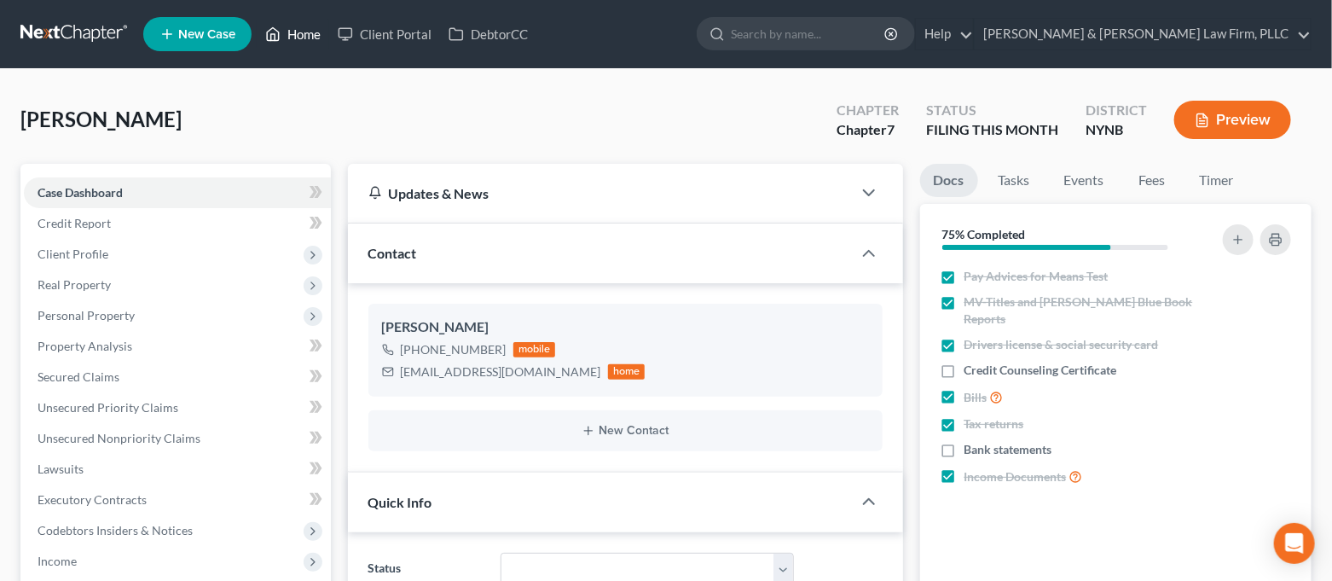
drag, startPoint x: 283, startPoint y: 33, endPoint x: 294, endPoint y: 32, distance: 11.2
click at [283, 33] on link "Home" at bounding box center [293, 34] width 73 height 31
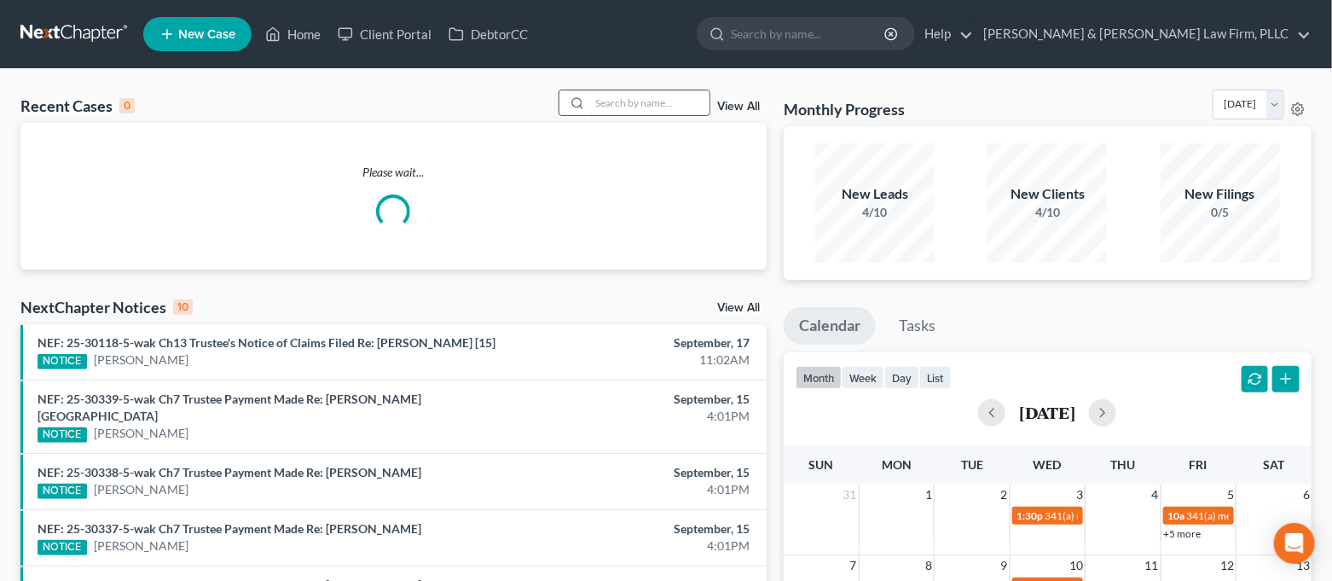
click at [629, 96] on input "search" at bounding box center [649, 102] width 119 height 25
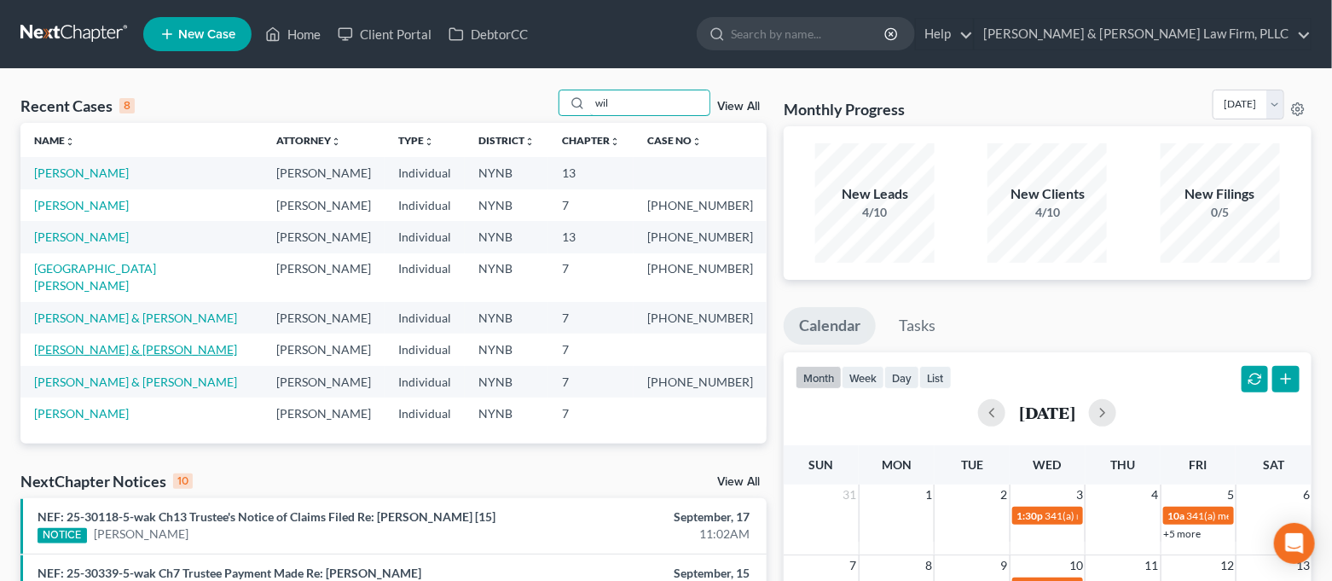
type input "wil"
click at [197, 342] on link "[PERSON_NAME] & [PERSON_NAME]" at bounding box center [135, 349] width 203 height 15
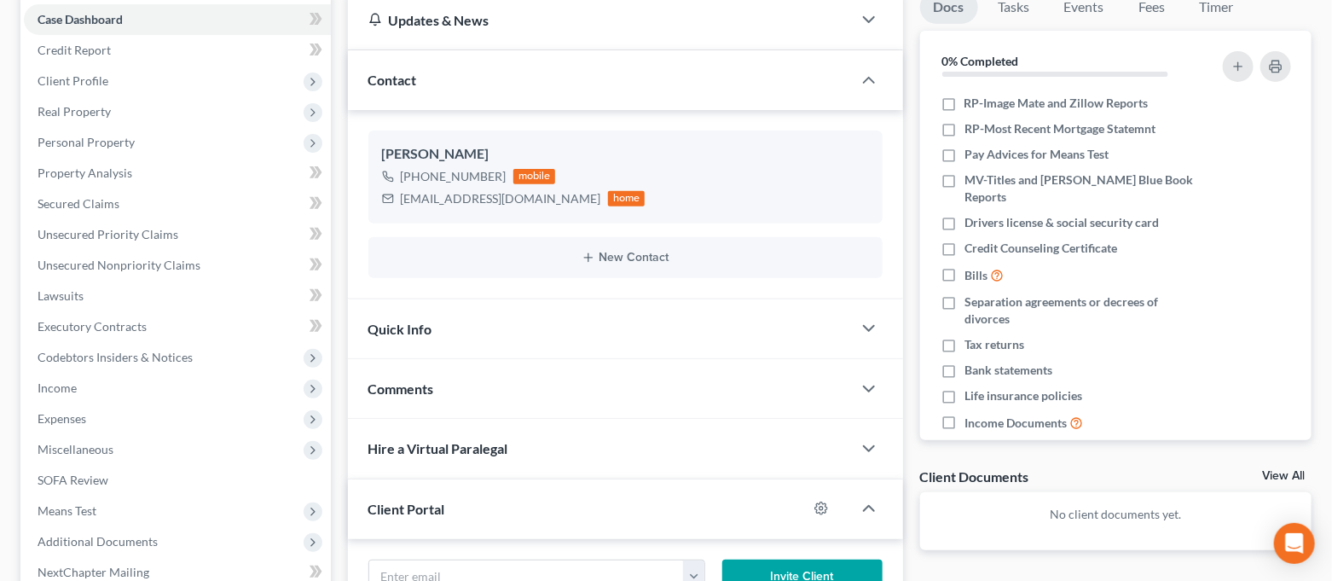
scroll to position [340, 0]
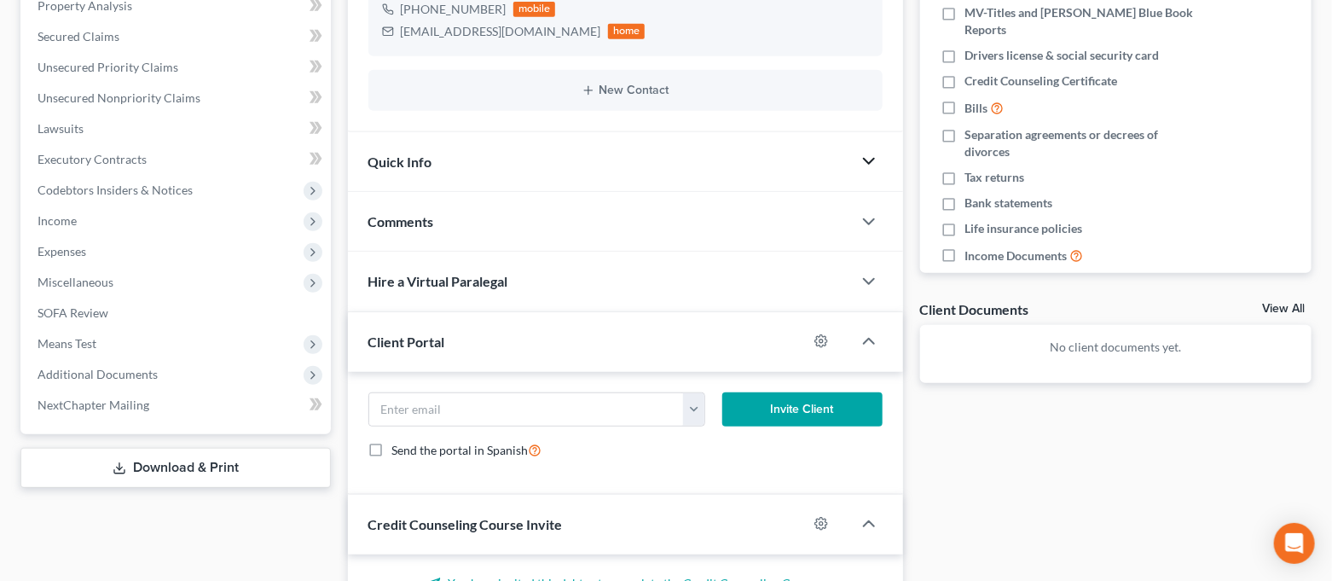
click at [873, 159] on polyline "button" at bounding box center [869, 161] width 10 height 5
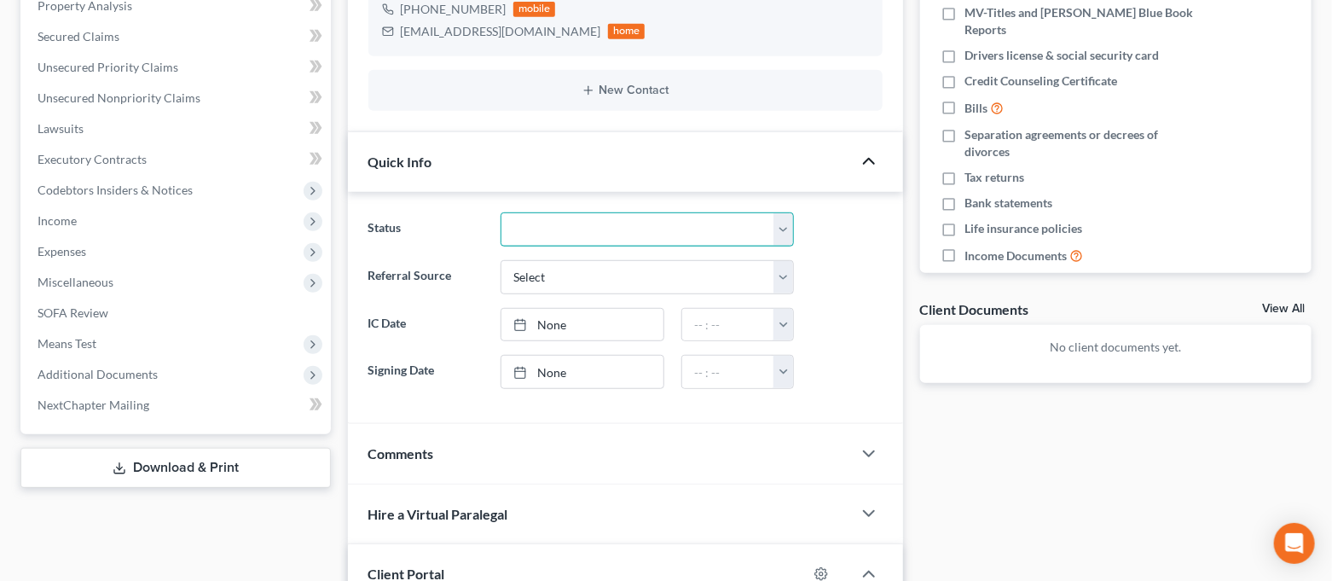
click at [729, 220] on select "CLOSED Discharged and Closed Filed and POST-341-Waitinng for Confirmation Filed…" at bounding box center [647, 229] width 293 height 34
select select "6"
click at [501, 212] on select "CLOSED Discharged and Closed Filed and POST-341-Waitinng for Confirmation Filed…" at bounding box center [647, 229] width 293 height 34
click at [779, 235] on select "CLOSED Discharged and Closed Filed and POST-341-Waitinng for Confirmation Filed…" at bounding box center [647, 229] width 293 height 34
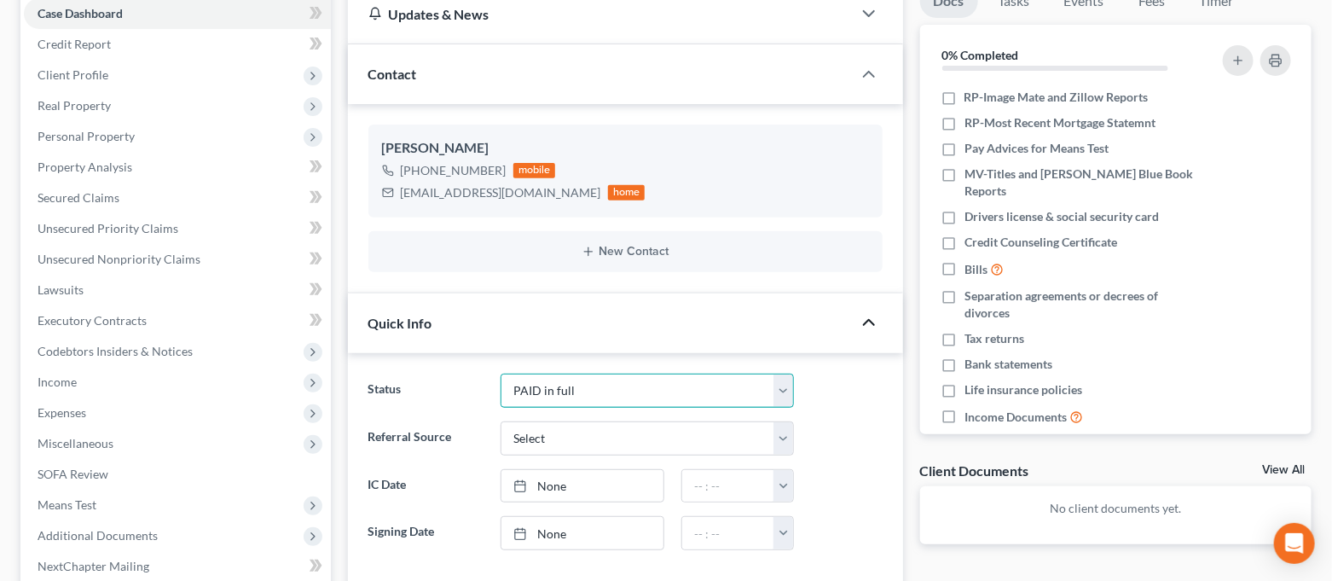
scroll to position [0, 0]
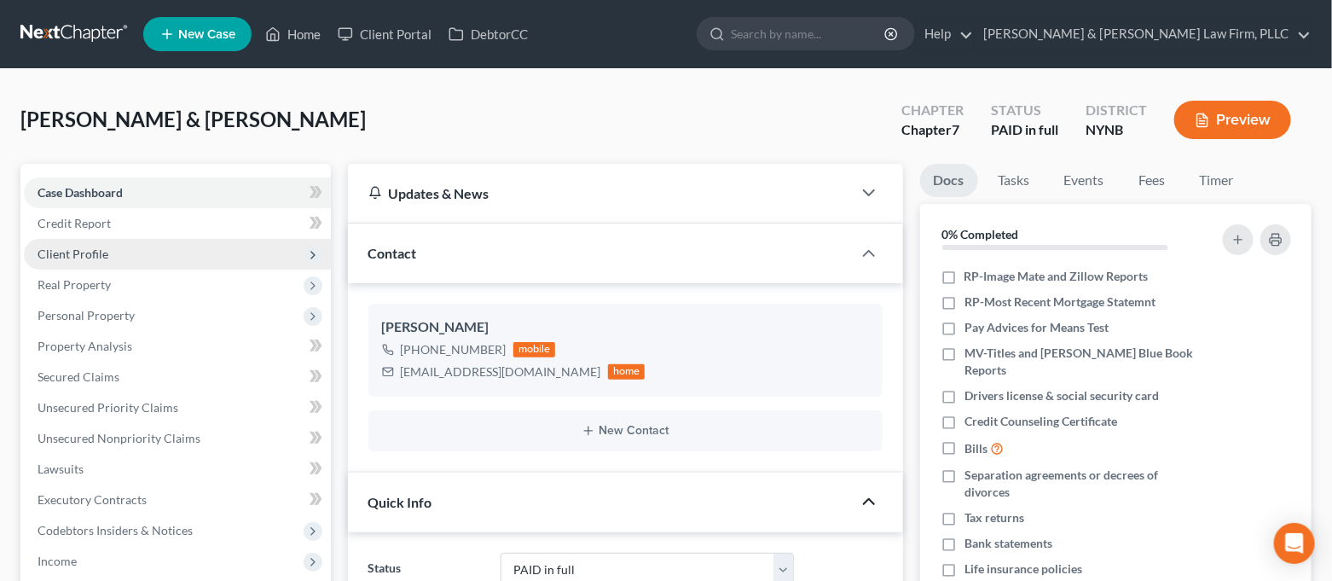
click at [156, 249] on span "Client Profile" at bounding box center [177, 254] width 307 height 31
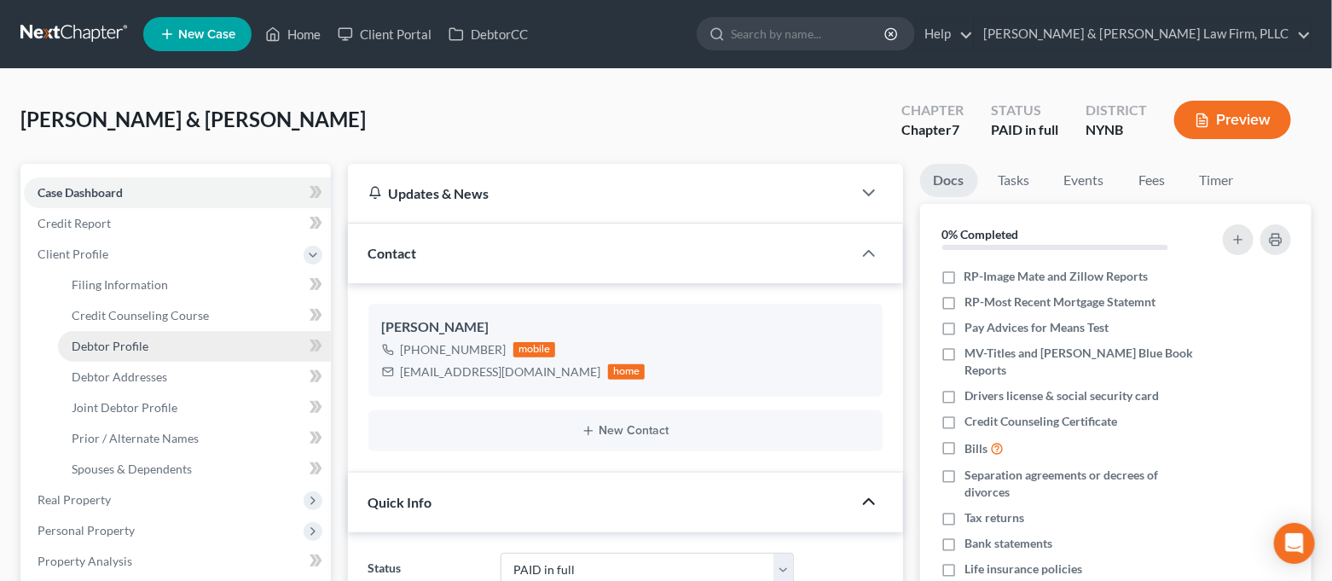
click at [173, 339] on link "Debtor Profile" at bounding box center [194, 346] width 273 height 31
select select "1"
select select "3"
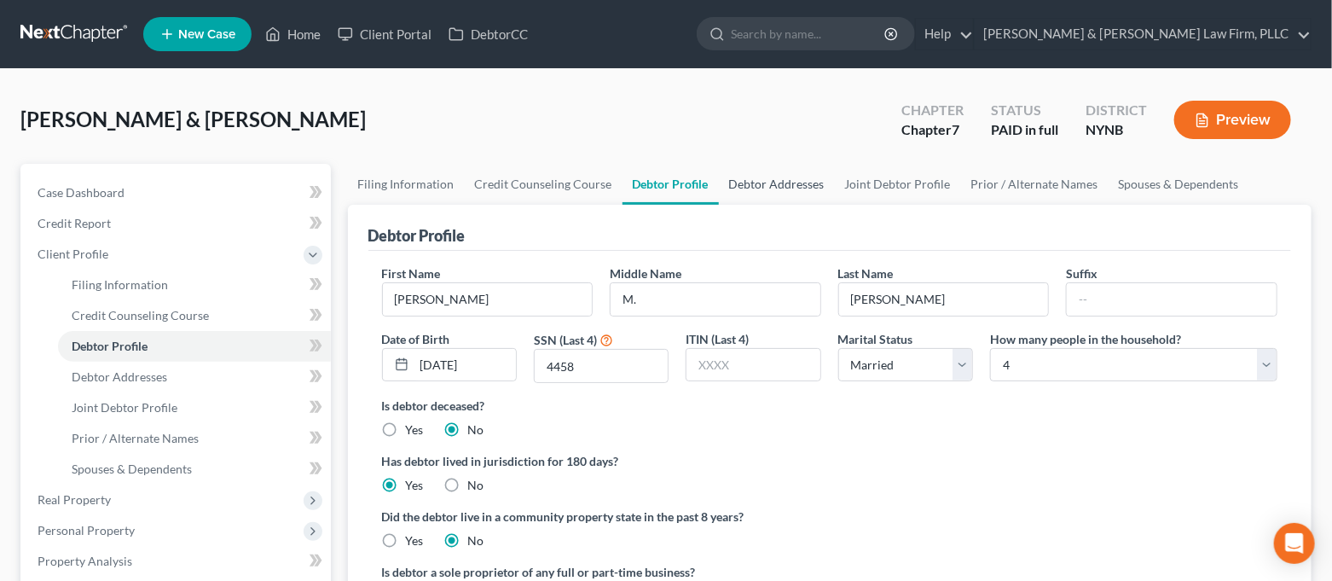
click at [800, 189] on link "Debtor Addresses" at bounding box center [777, 184] width 116 height 41
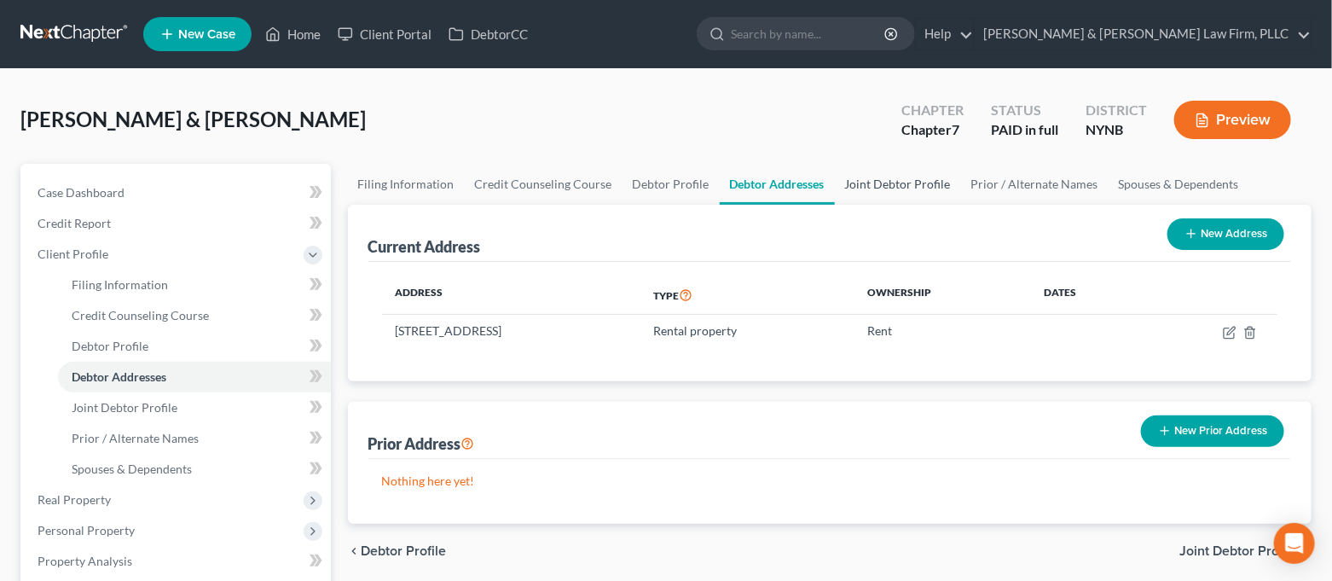
click at [916, 180] on link "Joint Debtor Profile" at bounding box center [898, 184] width 126 height 41
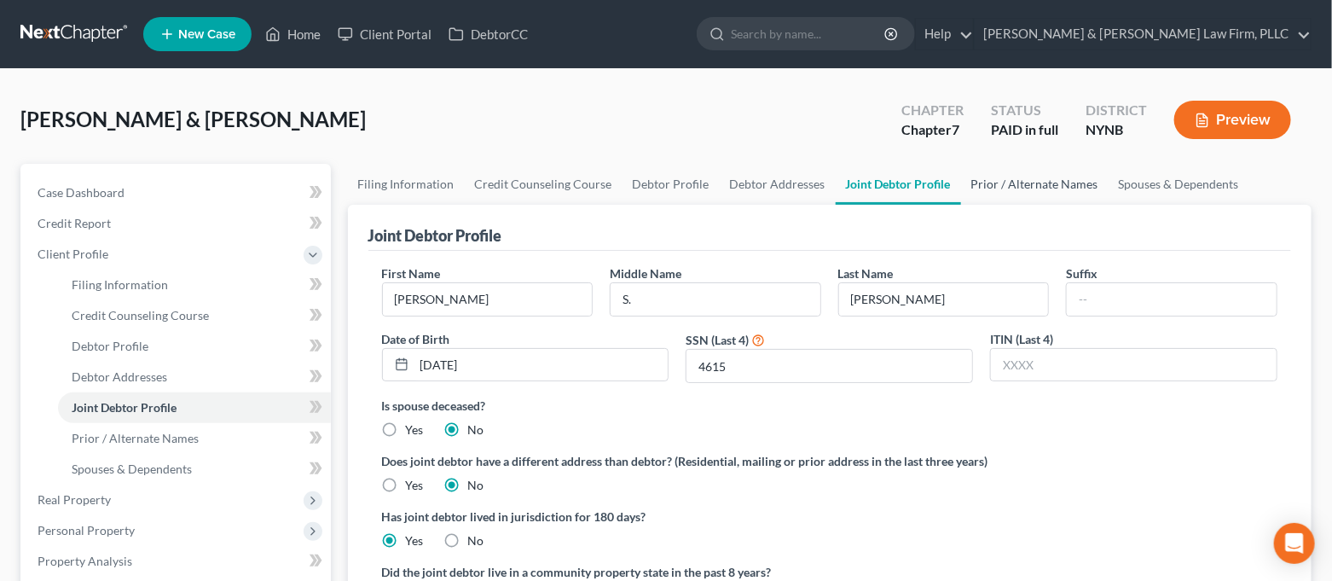
click at [1000, 187] on link "Prior / Alternate Names" at bounding box center [1035, 184] width 148 height 41
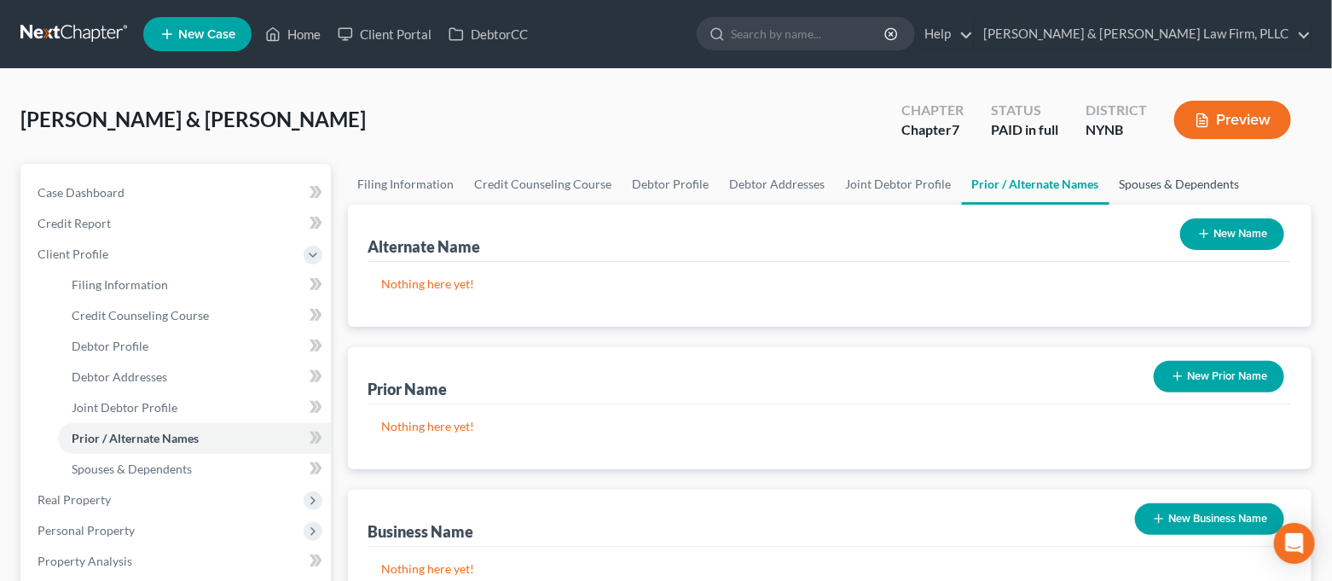
click at [1165, 171] on link "Spouses & Dependents" at bounding box center [1180, 184] width 141 height 41
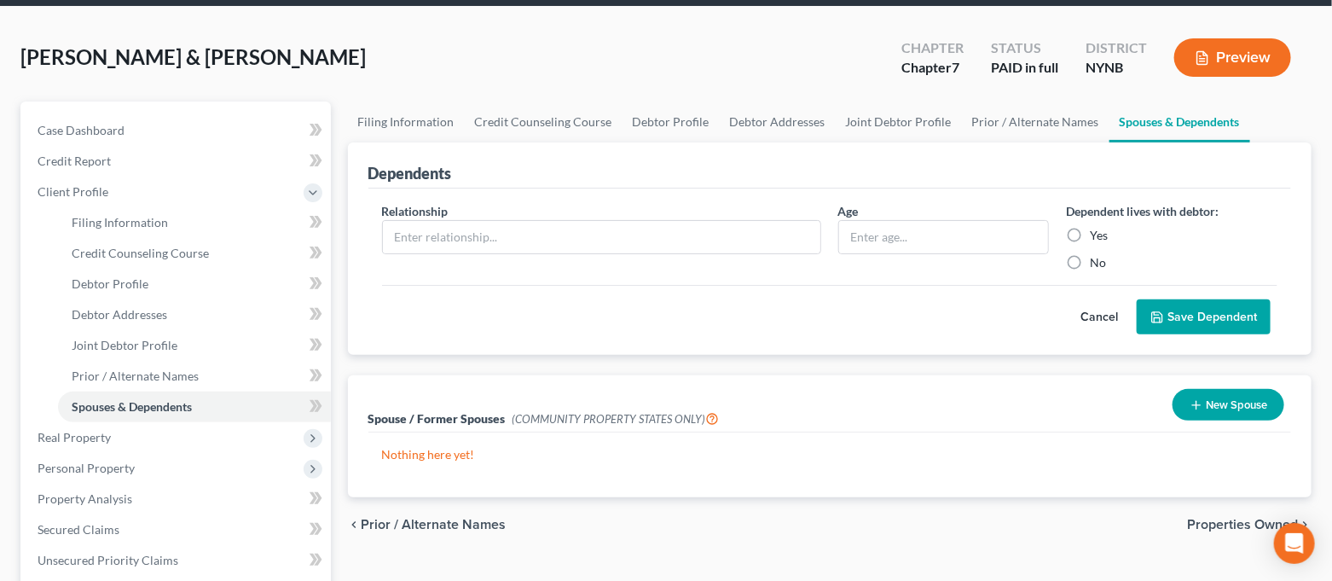
scroll to position [113, 0]
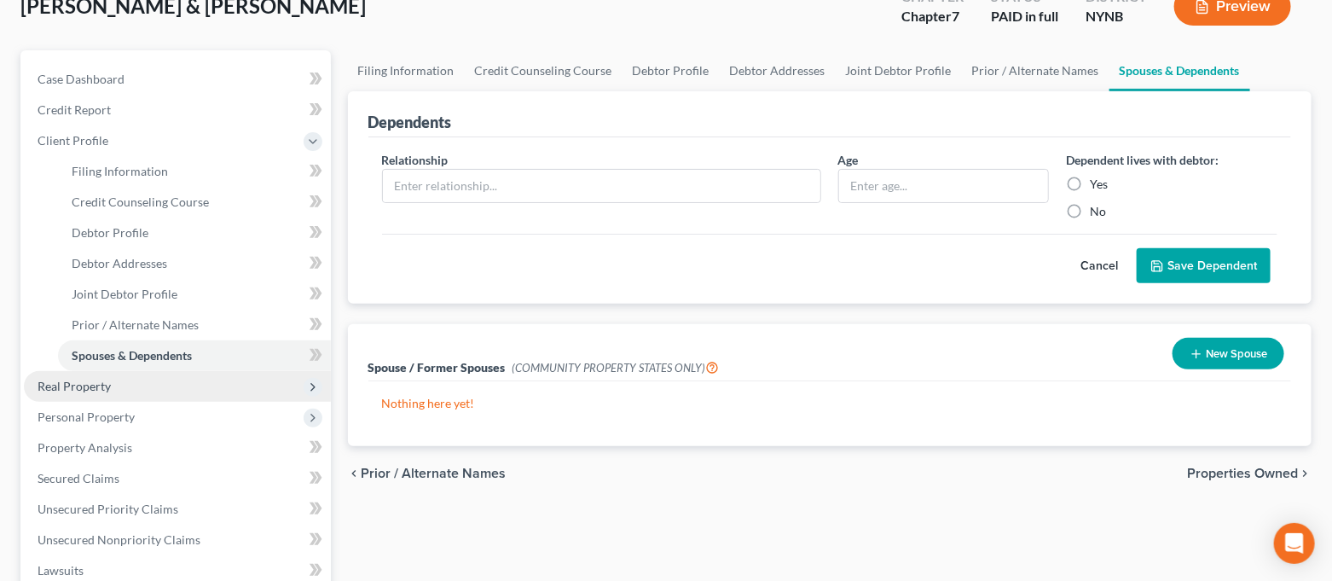
click at [130, 387] on span "Real Property" at bounding box center [177, 386] width 307 height 31
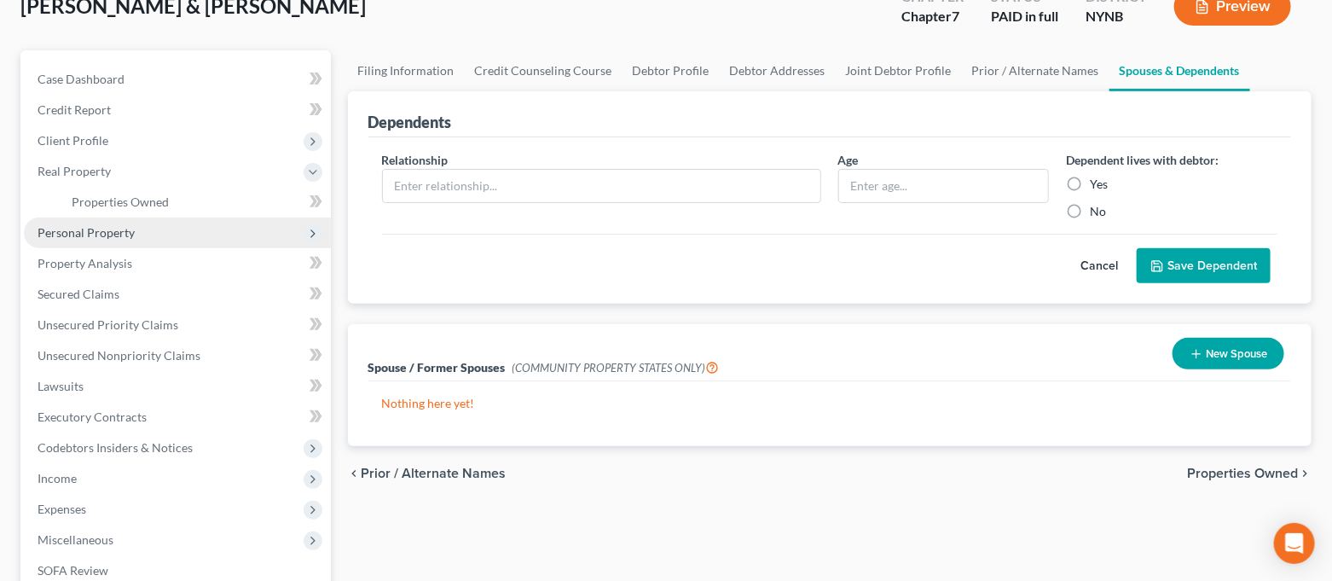
click at [139, 235] on span "Personal Property" at bounding box center [177, 233] width 307 height 31
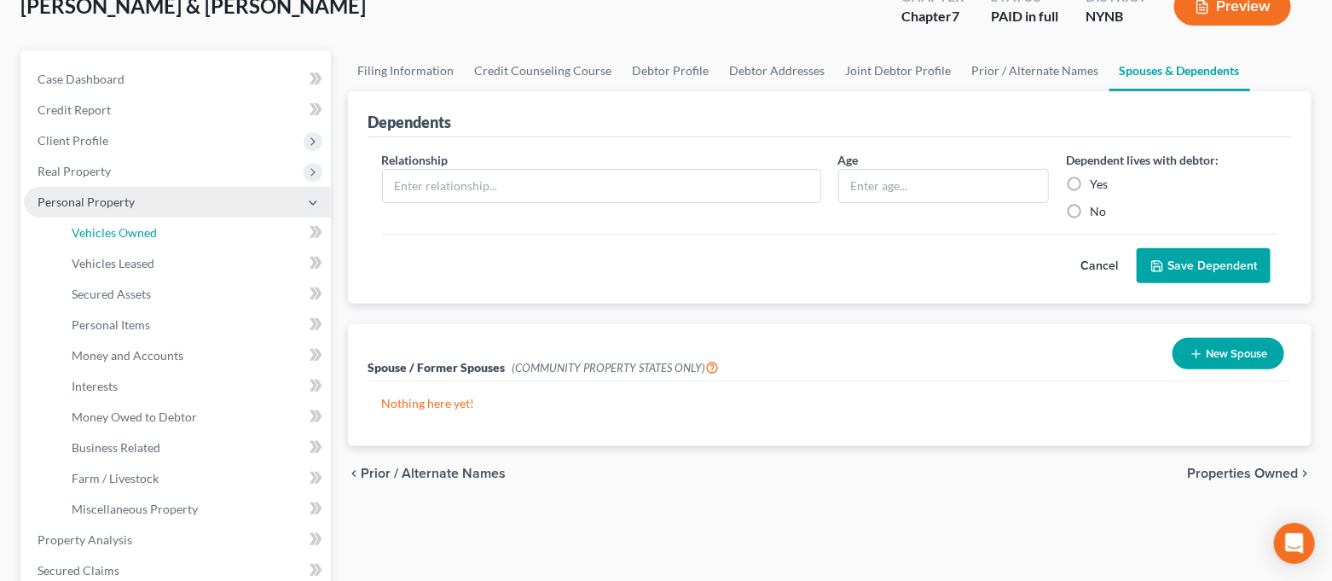
click at [139, 235] on span "Vehicles Owned" at bounding box center [114, 232] width 85 height 15
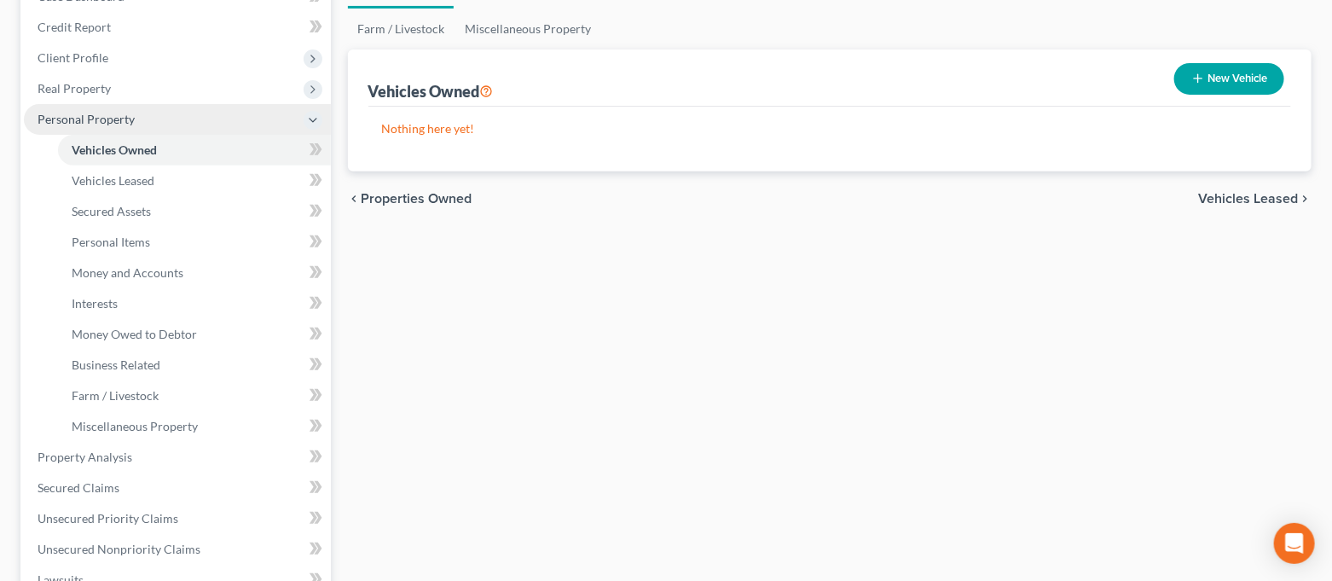
scroll to position [455, 0]
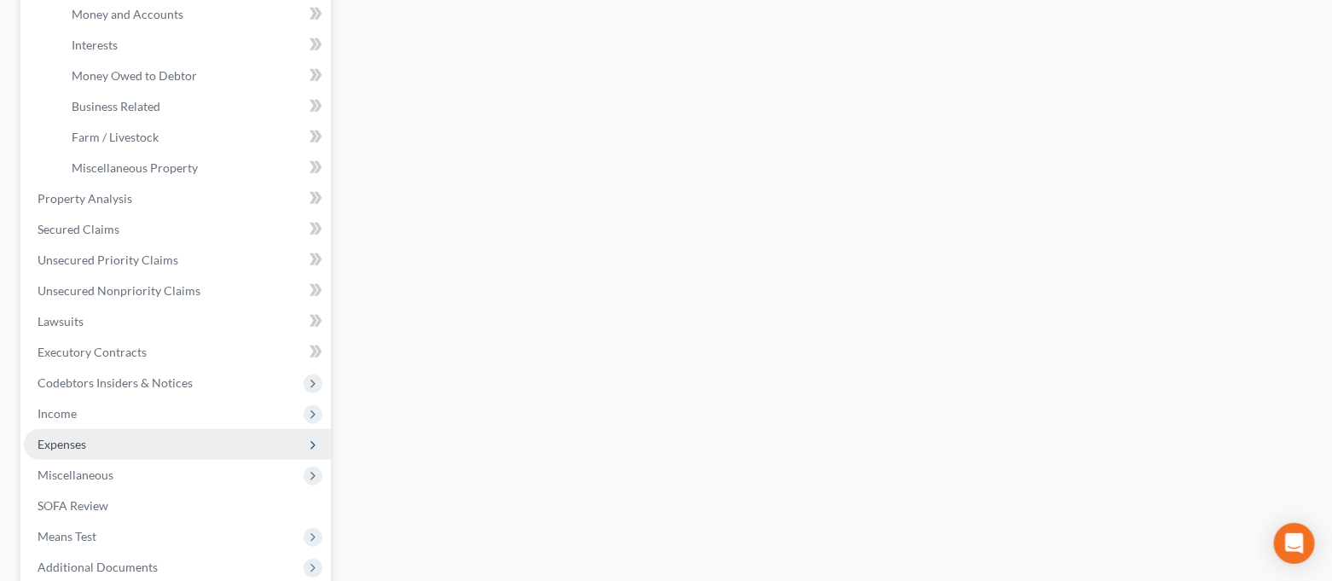
click at [76, 438] on span "Expenses" at bounding box center [62, 444] width 49 height 15
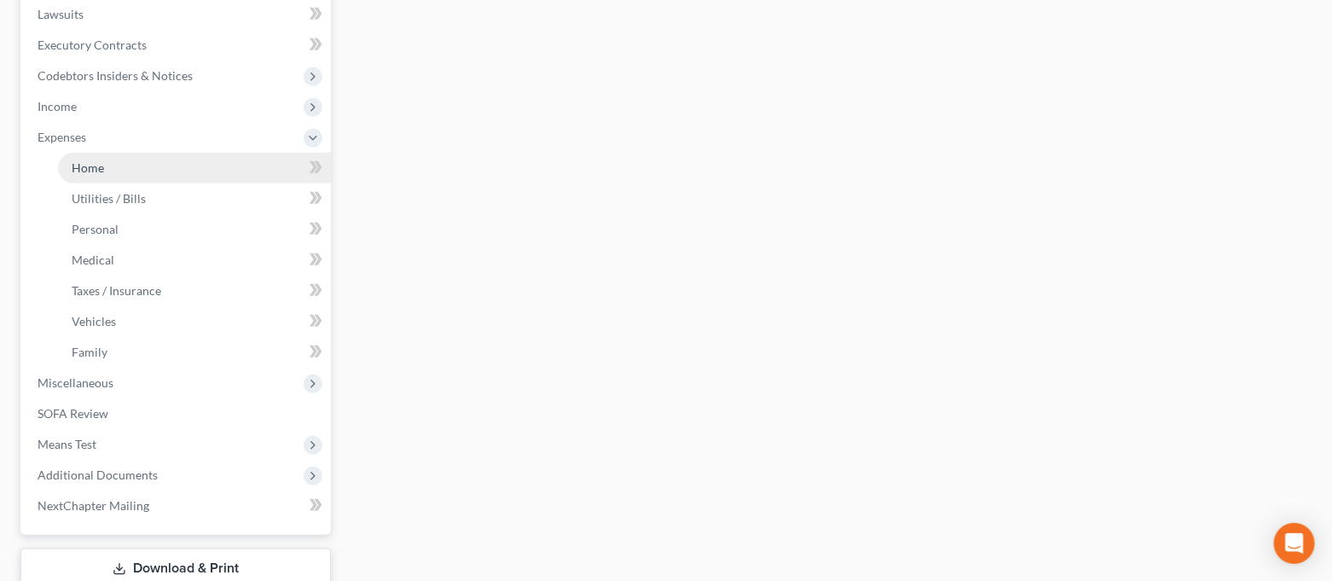
click at [158, 156] on link "Home" at bounding box center [194, 168] width 273 height 31
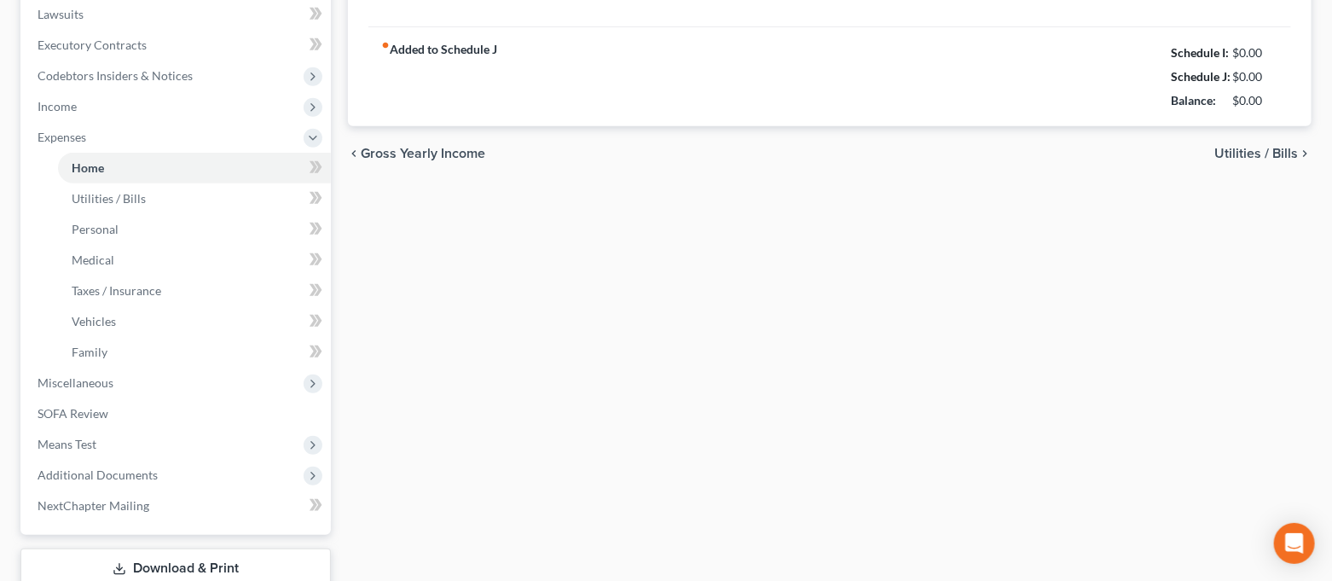
type input "0.00"
radio input "true"
type input "0.00"
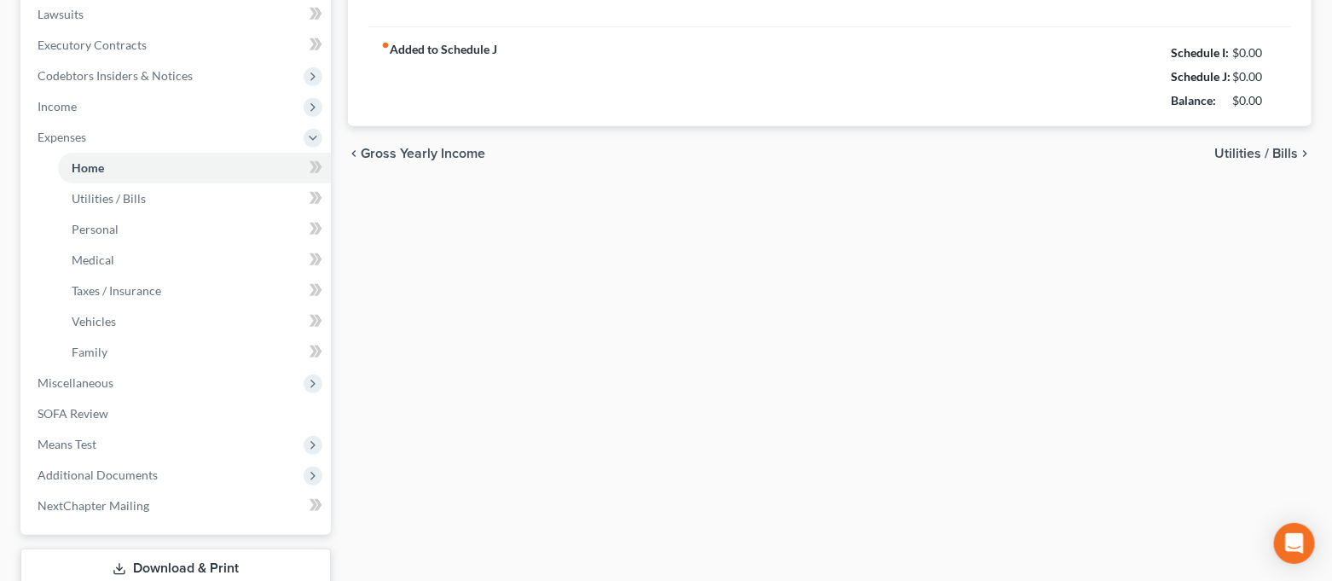
type input "0.00"
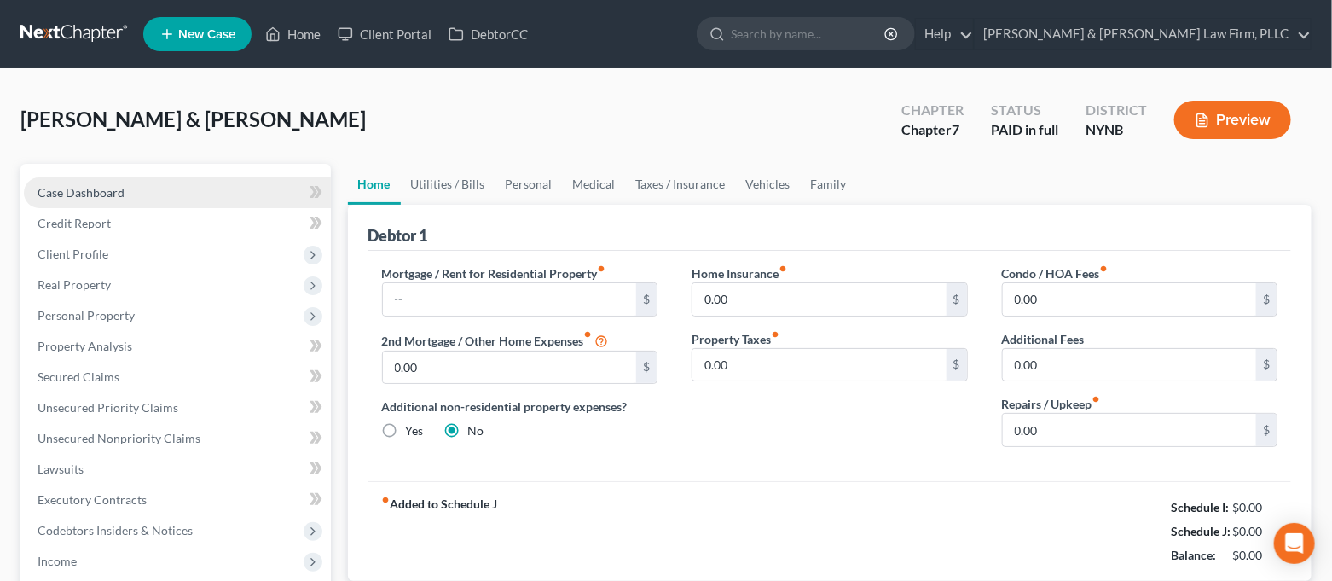
click at [200, 198] on link "Case Dashboard" at bounding box center [177, 192] width 307 height 31
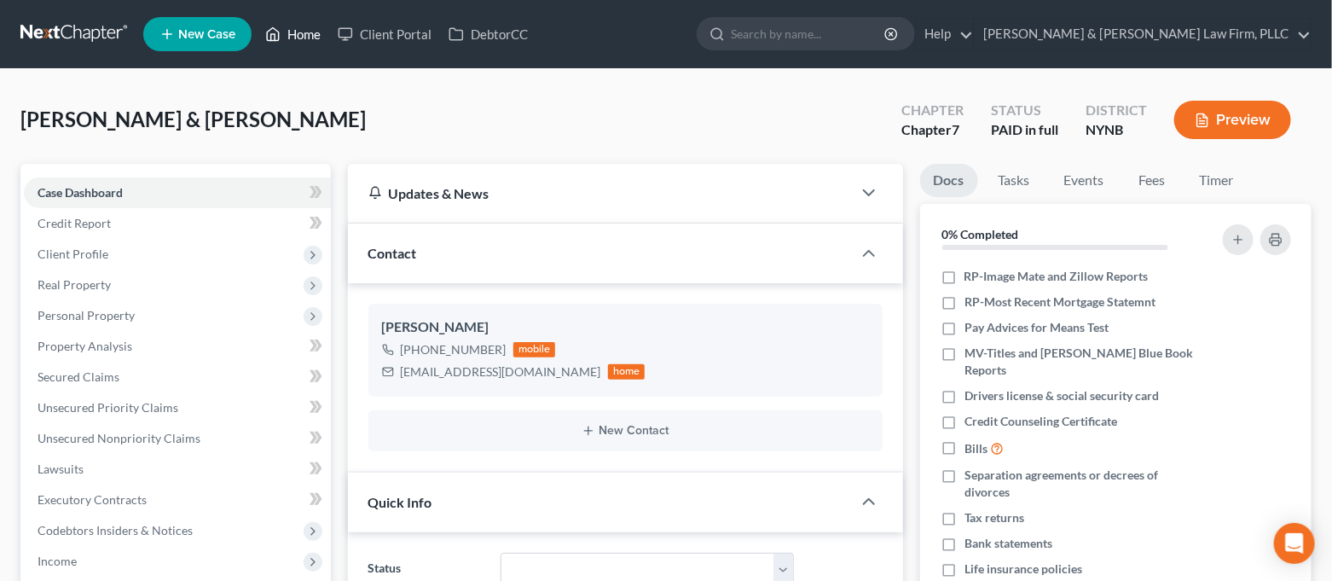
click at [283, 31] on link "Home" at bounding box center [293, 34] width 73 height 31
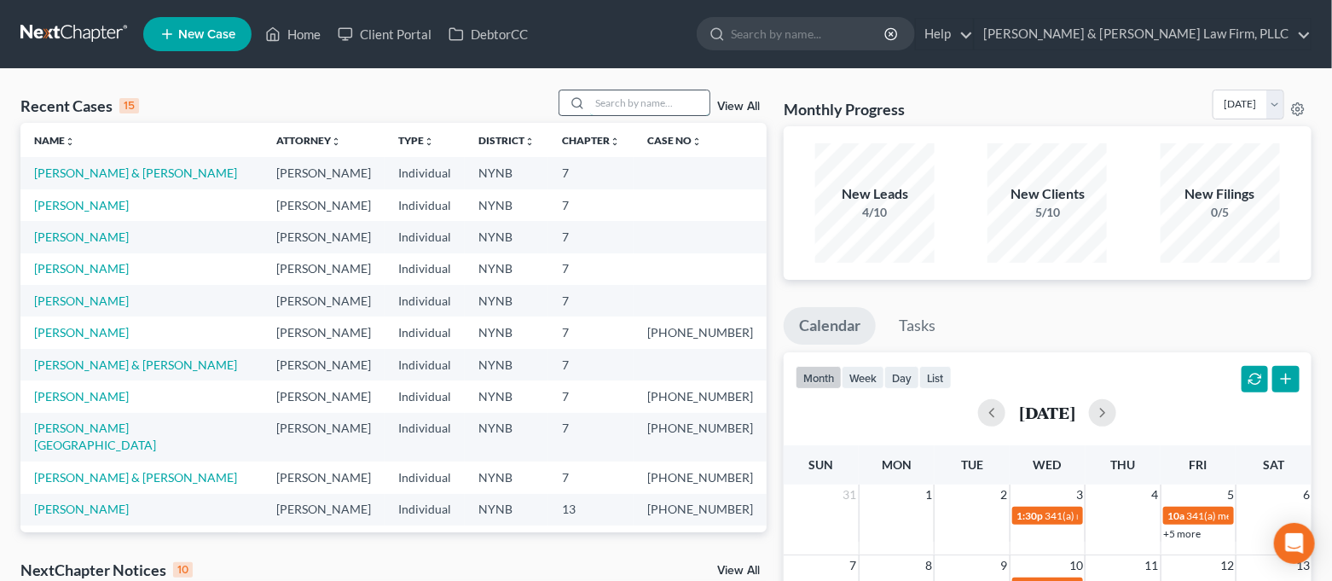
click at [627, 107] on input "search" at bounding box center [649, 102] width 119 height 25
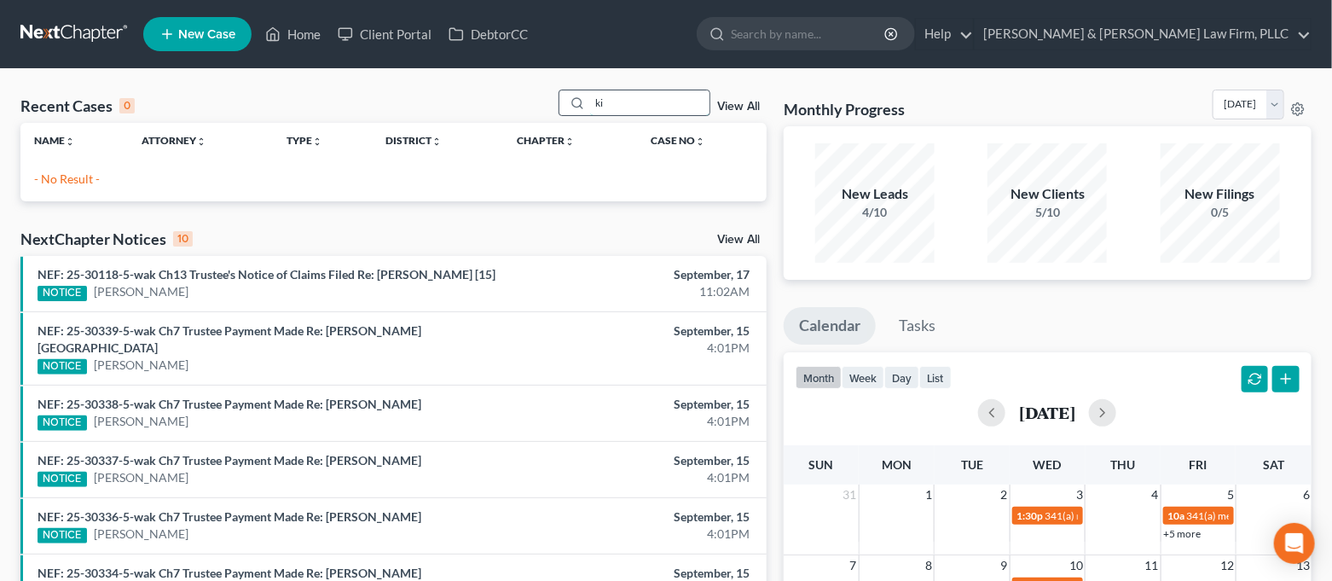
type input "k"
type input "ste"
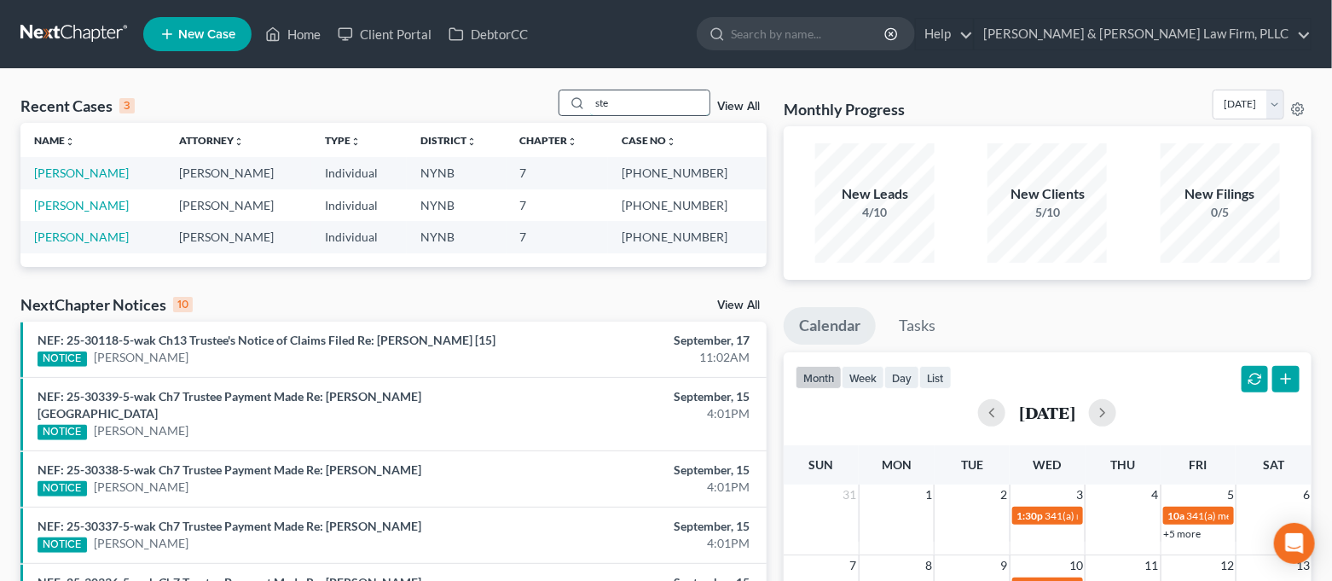
drag, startPoint x: 633, startPoint y: 102, endPoint x: 597, endPoint y: 103, distance: 35.8
click at [597, 103] on input "ste" at bounding box center [649, 102] width 119 height 25
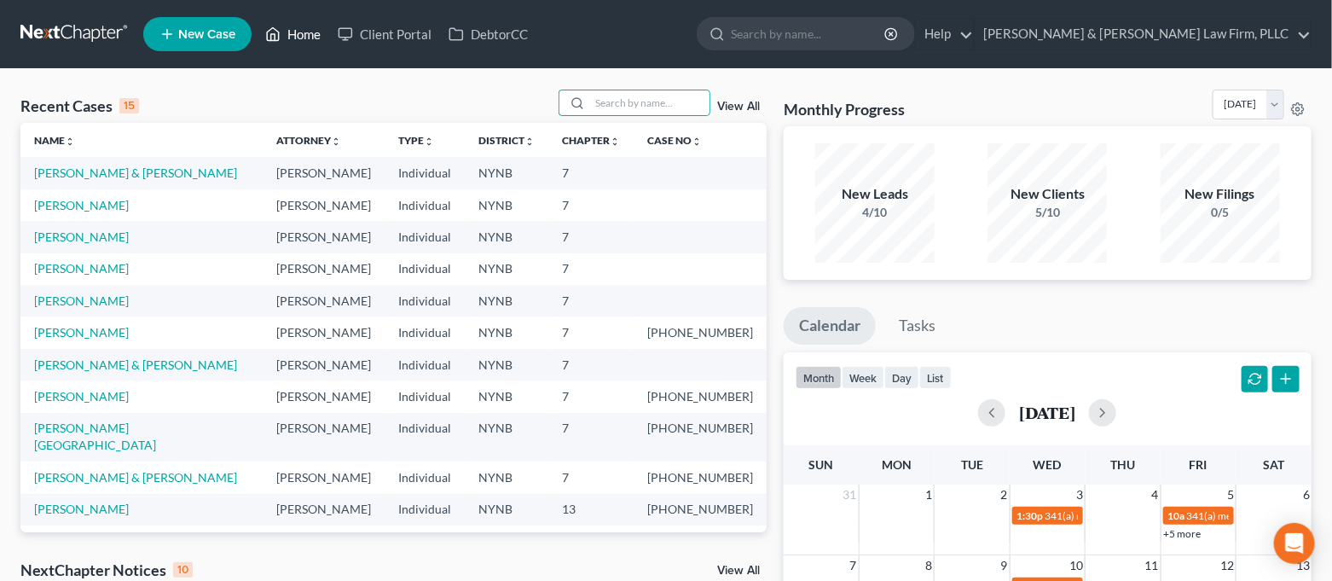
click at [282, 19] on link "Home" at bounding box center [293, 34] width 73 height 31
